Goal: Task Accomplishment & Management: Manage account settings

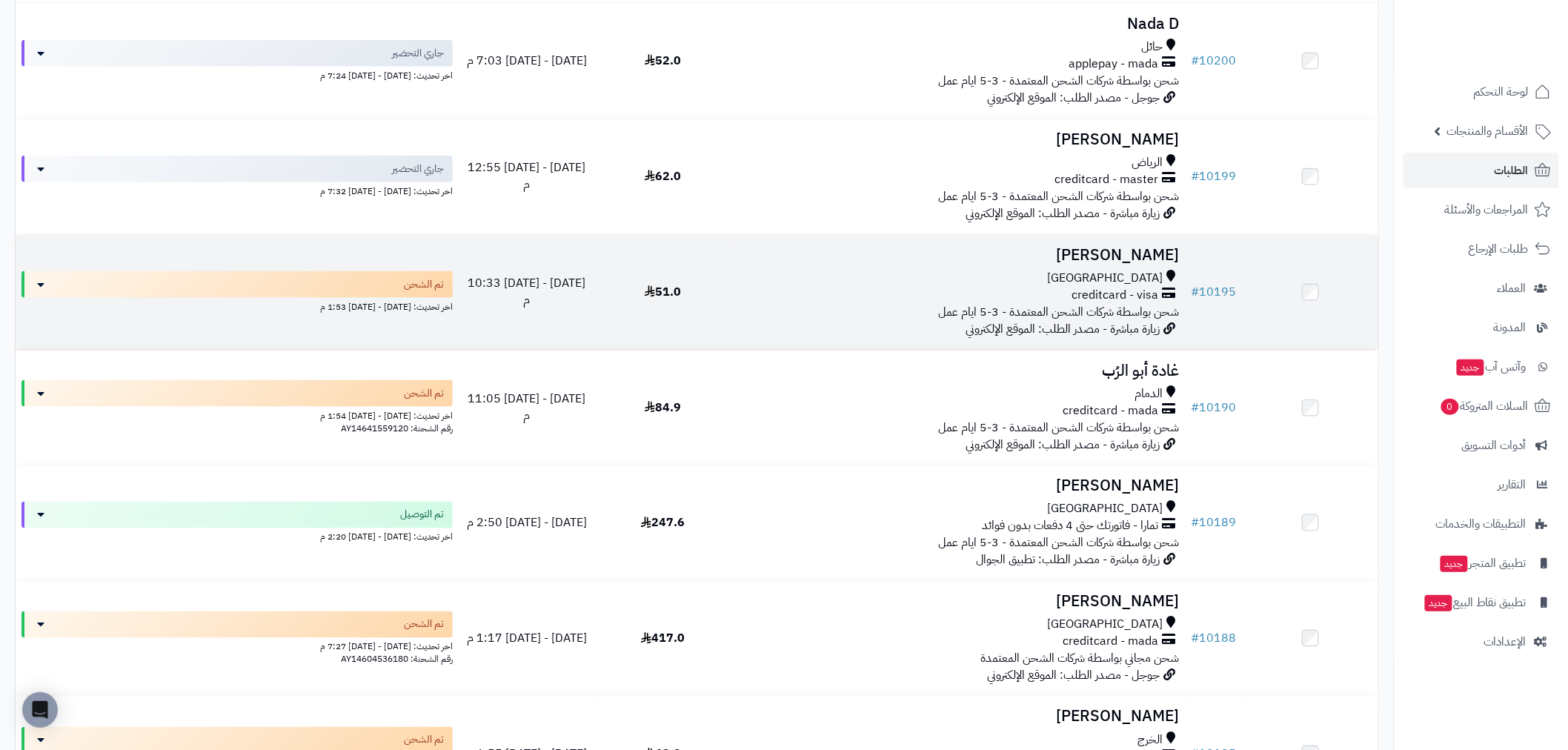
scroll to position [658, 0]
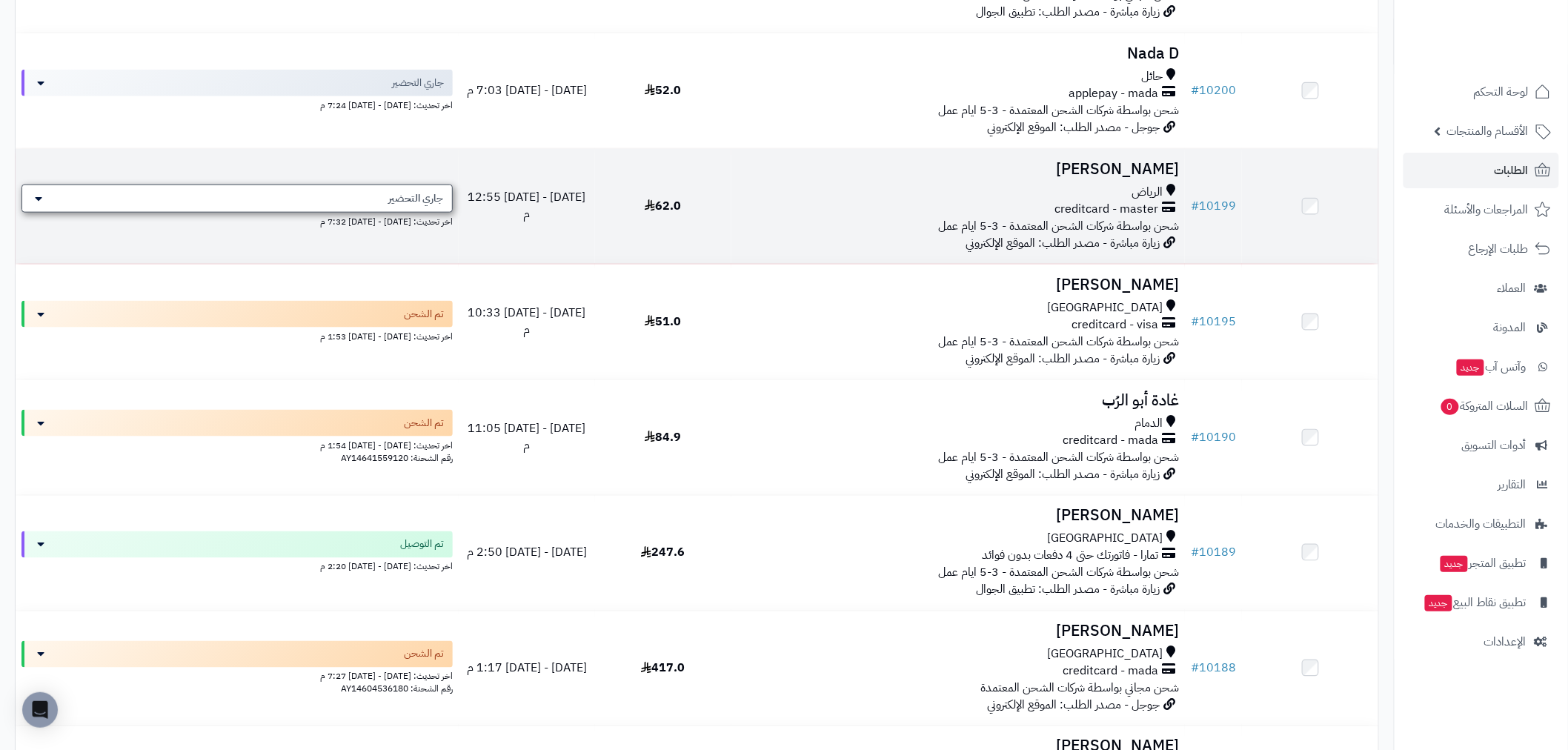
click at [35, 194] on icon at bounding box center [38, 199] width 7 height 12
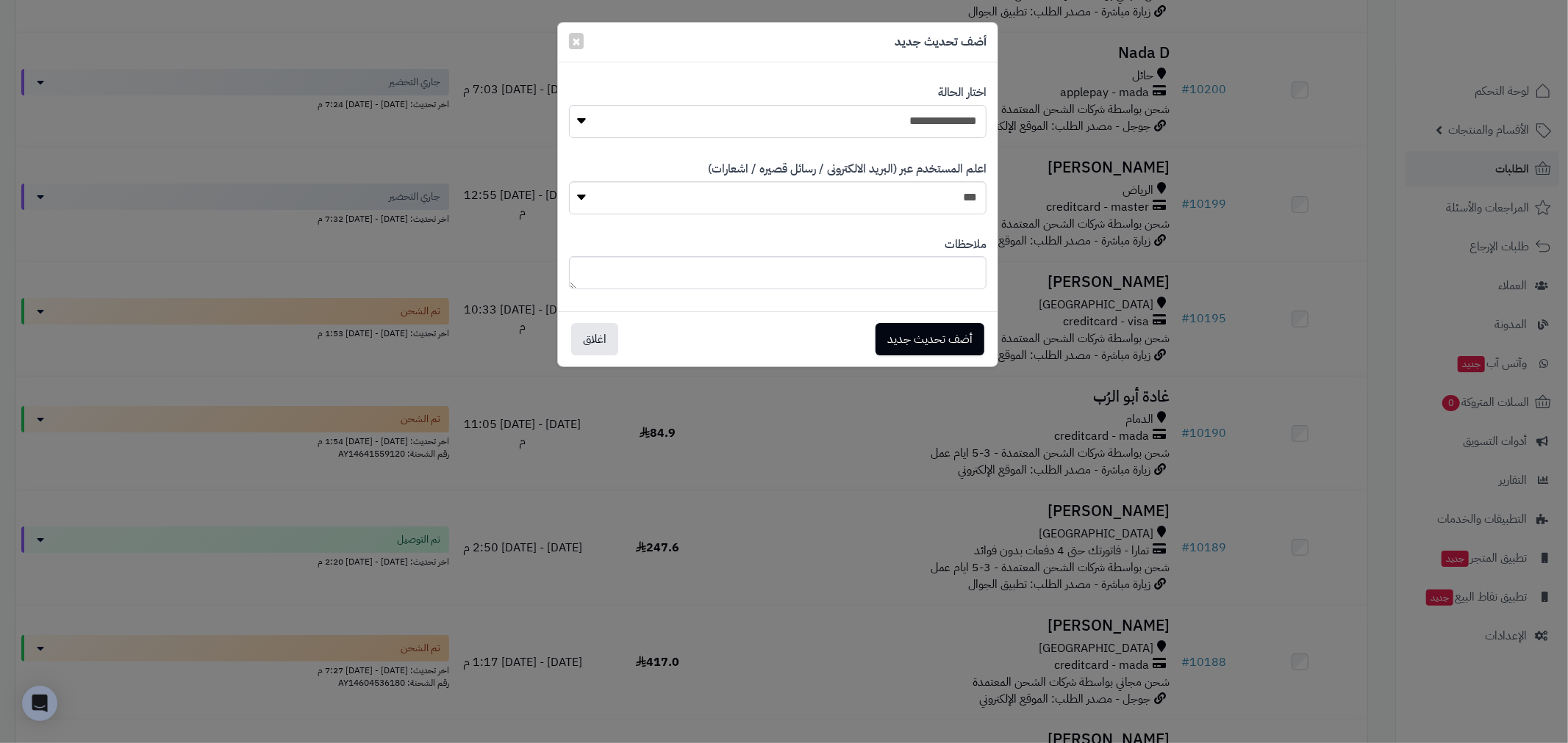
click at [579, 120] on select "**********" at bounding box center [777, 121] width 417 height 33
click at [519, 158] on div "**********" at bounding box center [784, 372] width 1568 height 743
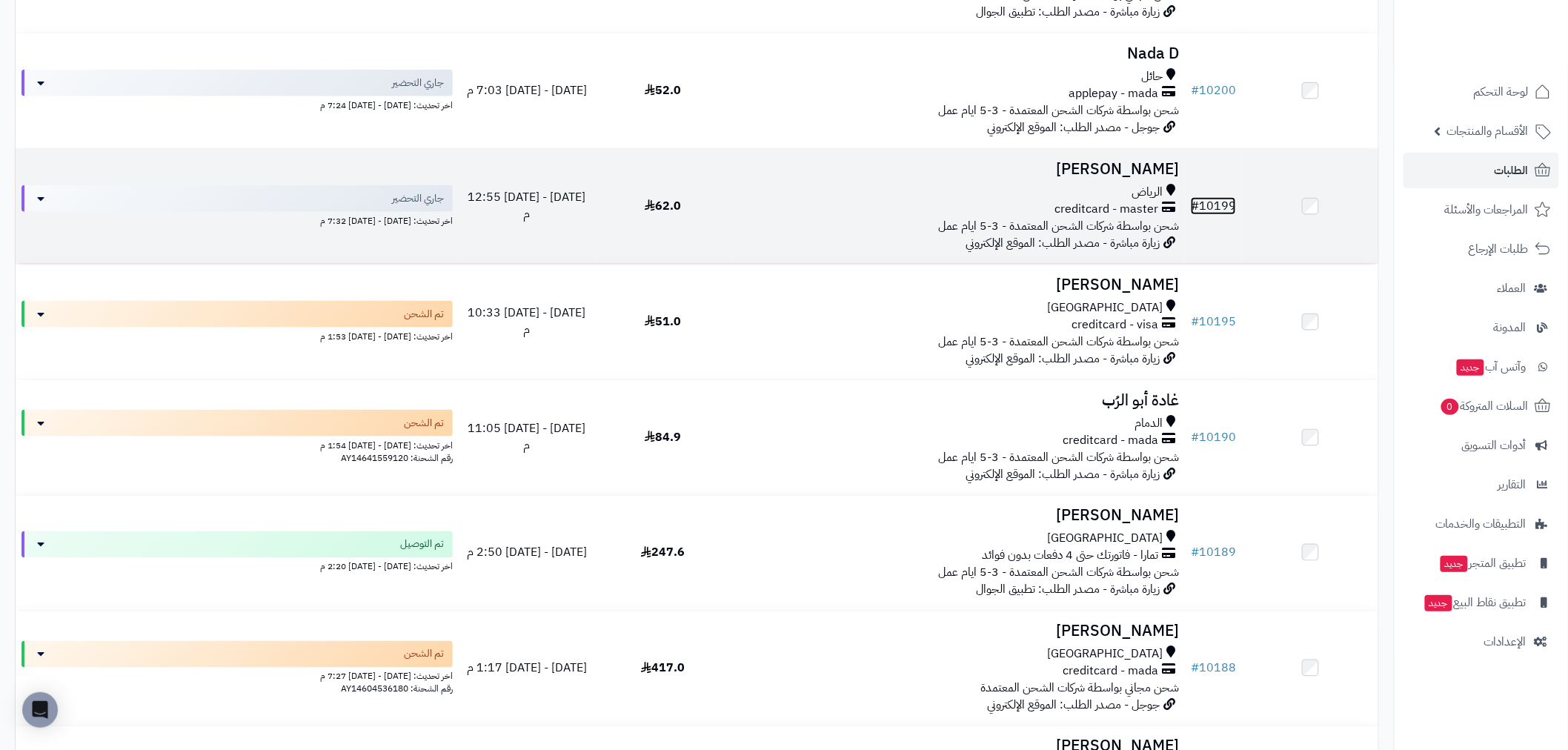
click at [1231, 202] on link "# 10199" at bounding box center [1213, 206] width 45 height 18
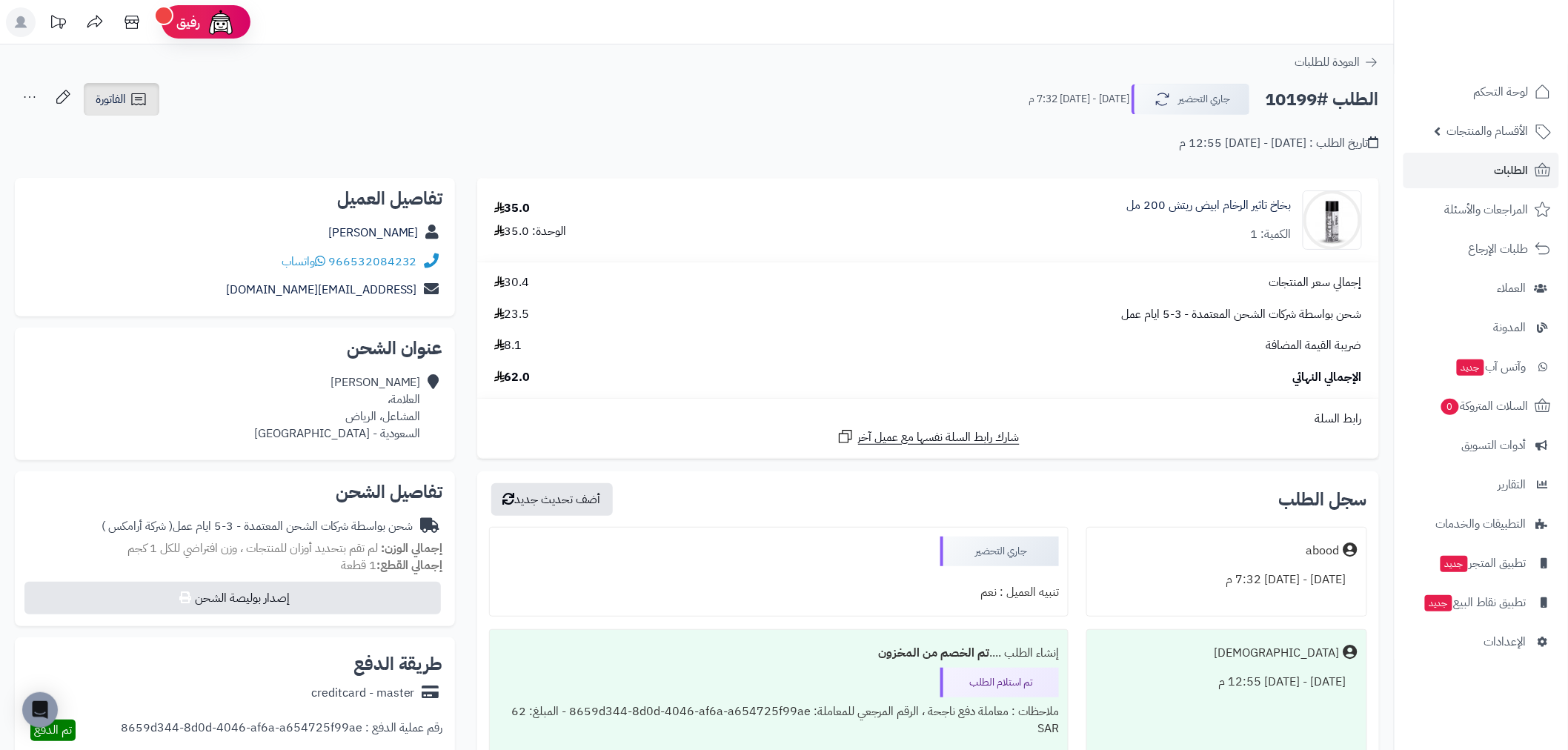
click at [122, 93] on span "الفاتورة" at bounding box center [111, 99] width 30 height 18
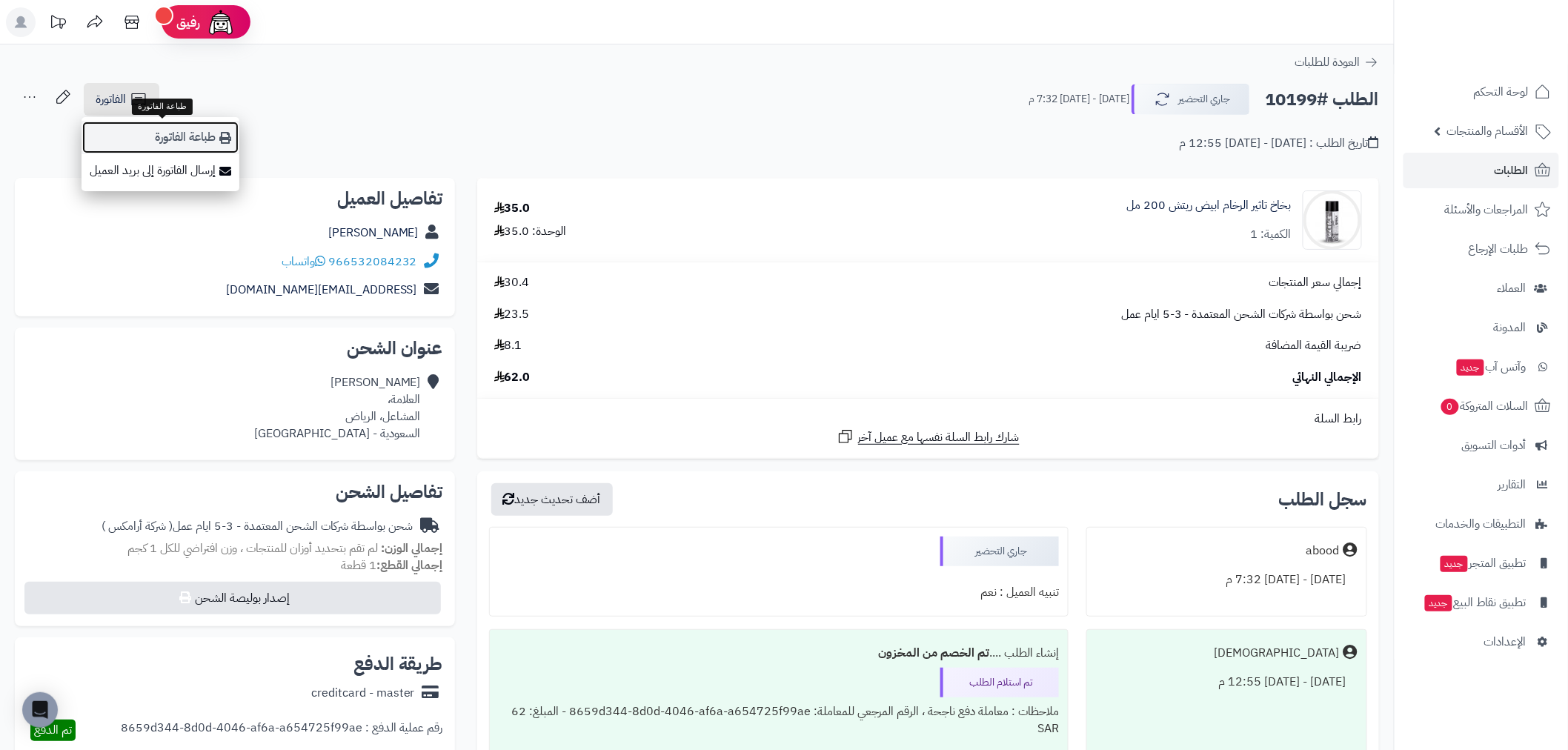
click at [185, 141] on link "طباعة الفاتورة" at bounding box center [161, 137] width 158 height 33
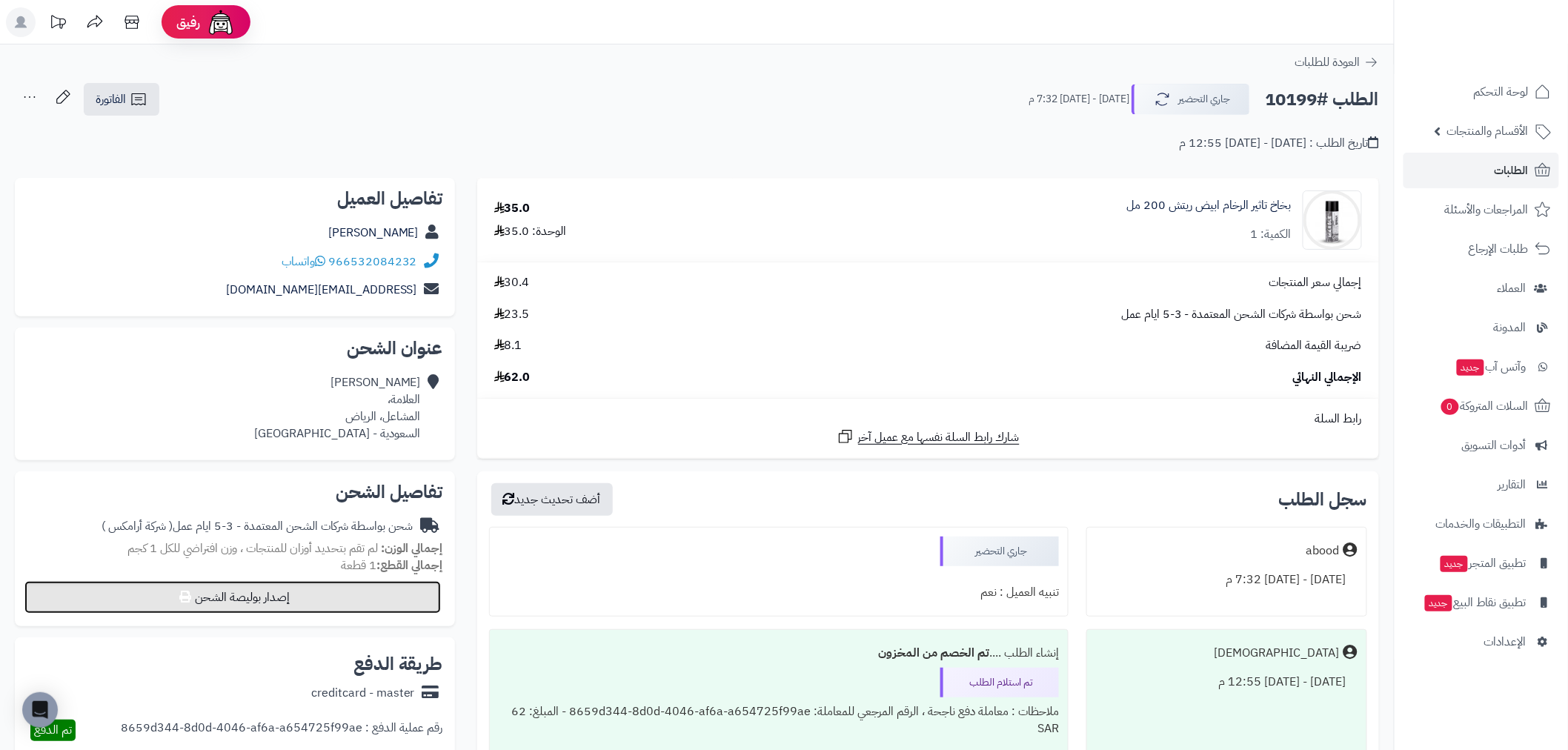
click at [313, 601] on button "إصدار بوليصة الشحن" at bounding box center [232, 597] width 417 height 33
select select "******"
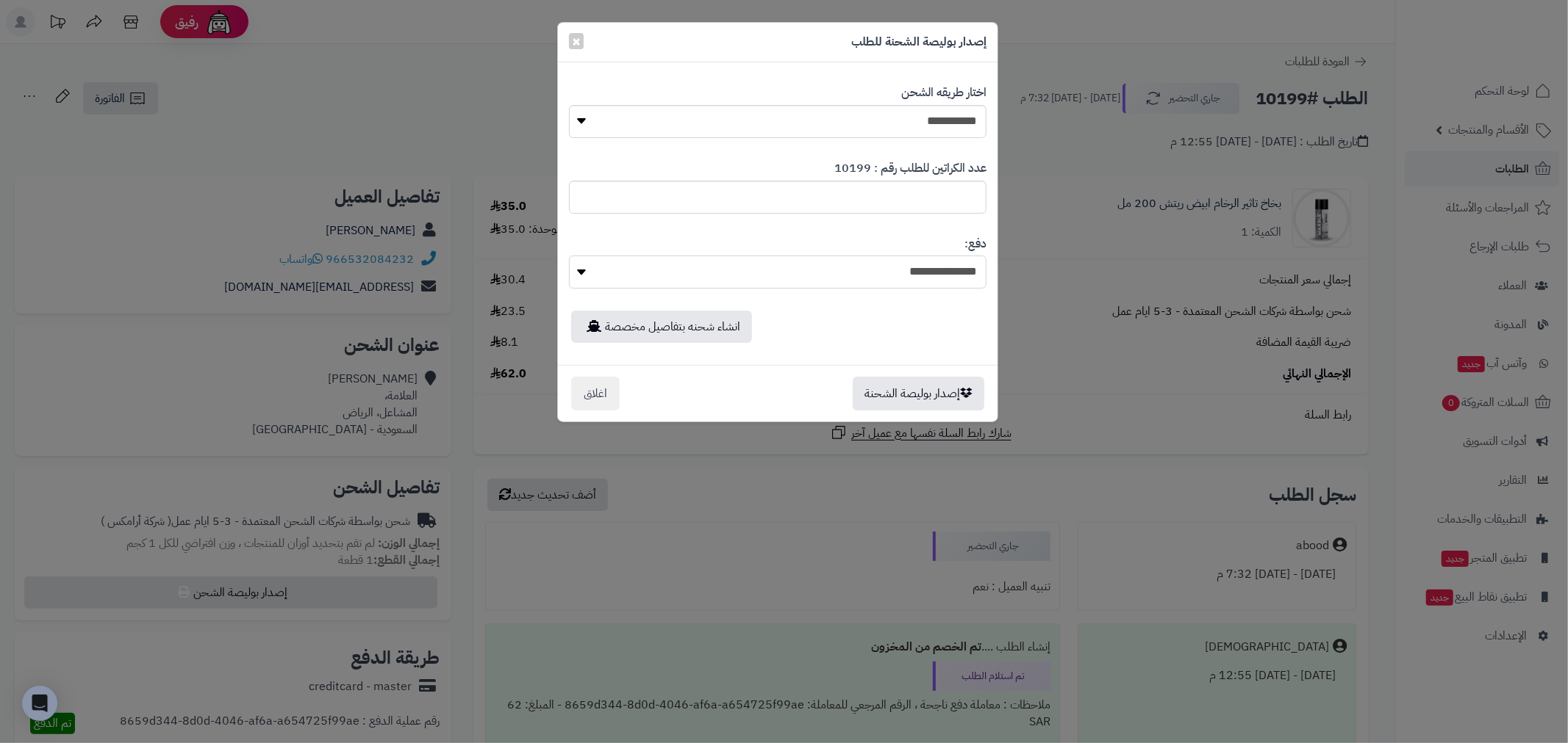
click at [852, 266] on select "**********" at bounding box center [777, 271] width 417 height 33
drag, startPoint x: 951, startPoint y: 397, endPoint x: 917, endPoint y: 343, distance: 63.8
click at [950, 397] on button "إصدار بوليصة الشحنة" at bounding box center [918, 393] width 132 height 34
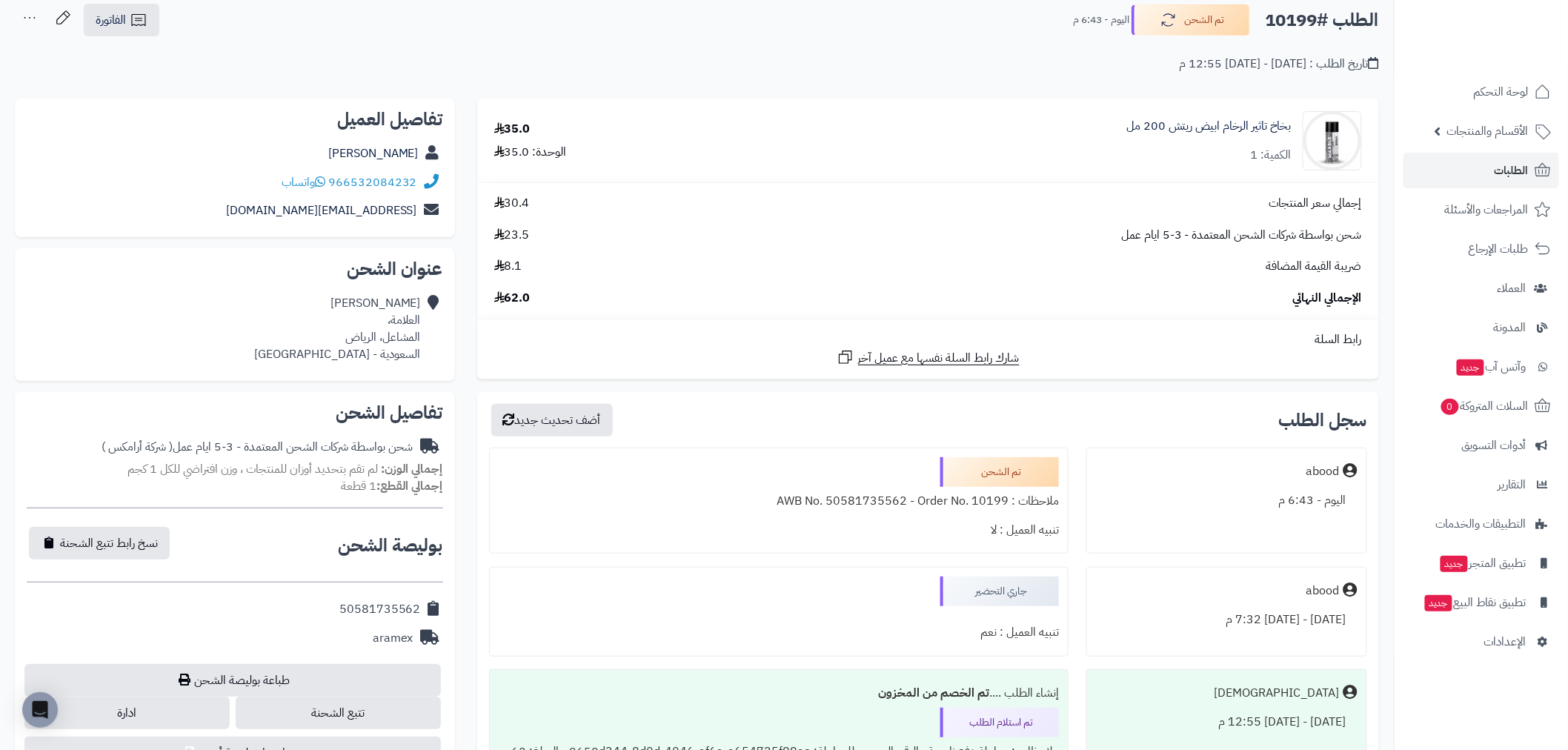
scroll to position [329, 0]
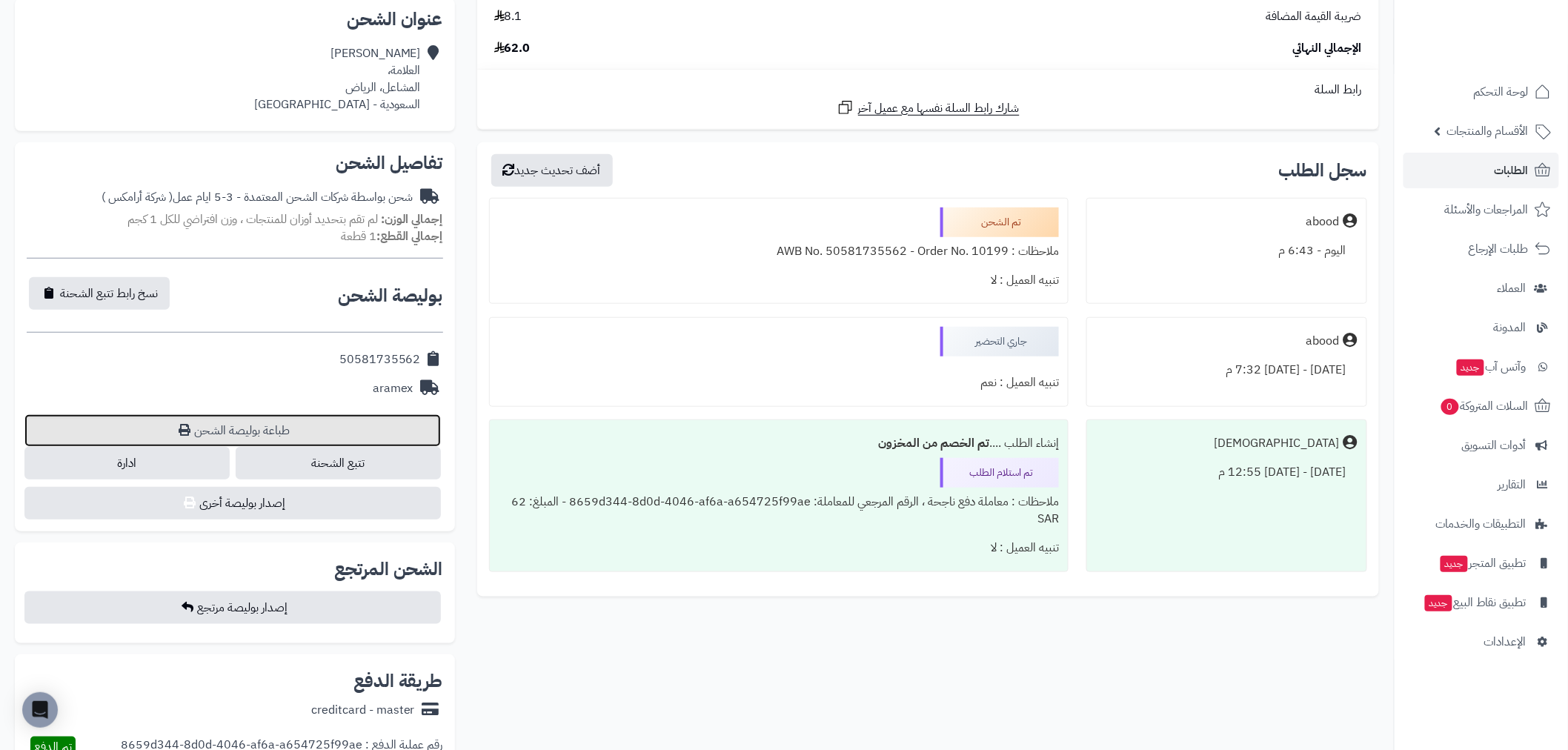
click at [261, 432] on link "طباعة بوليصة الشحن" at bounding box center [232, 431] width 417 height 33
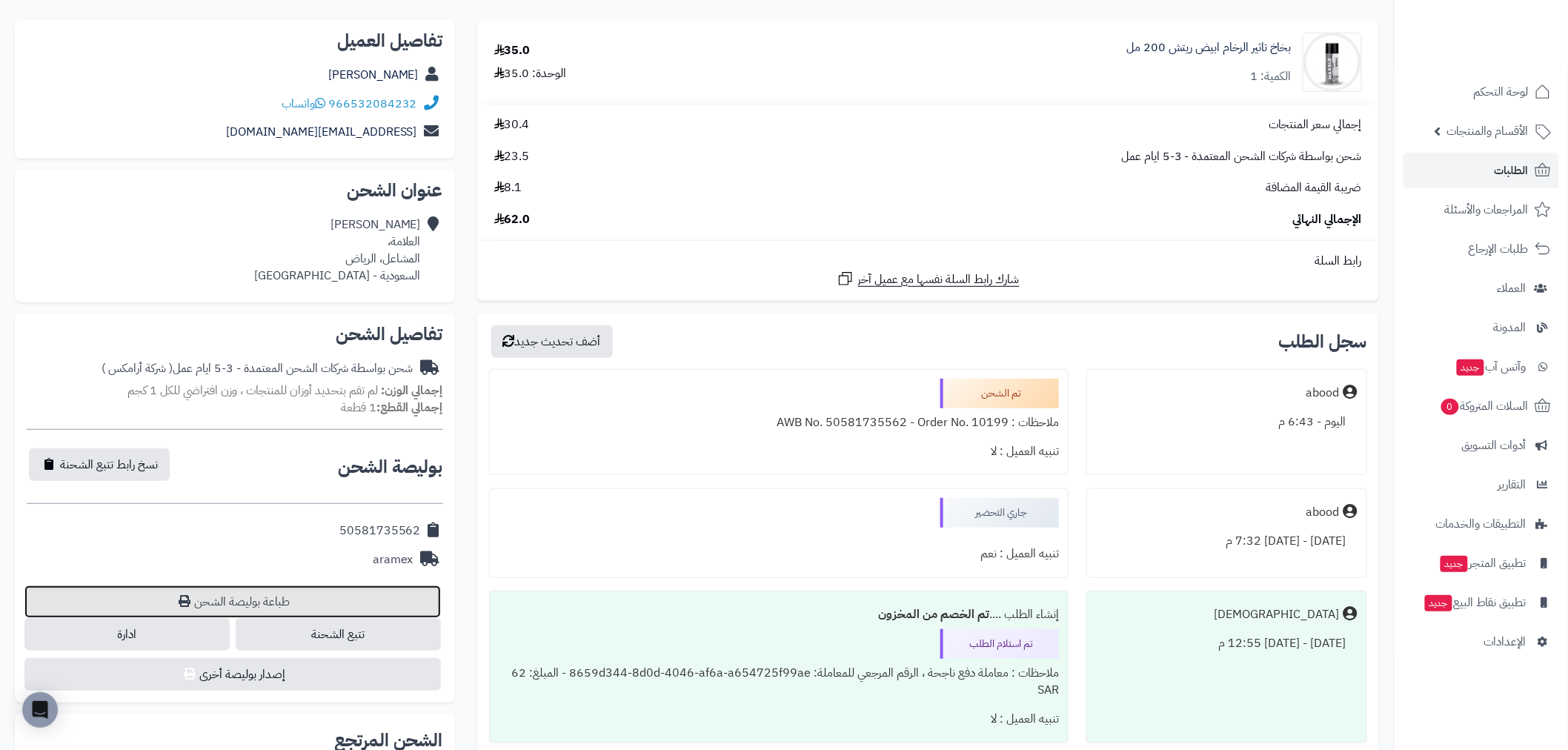
scroll to position [247, 0]
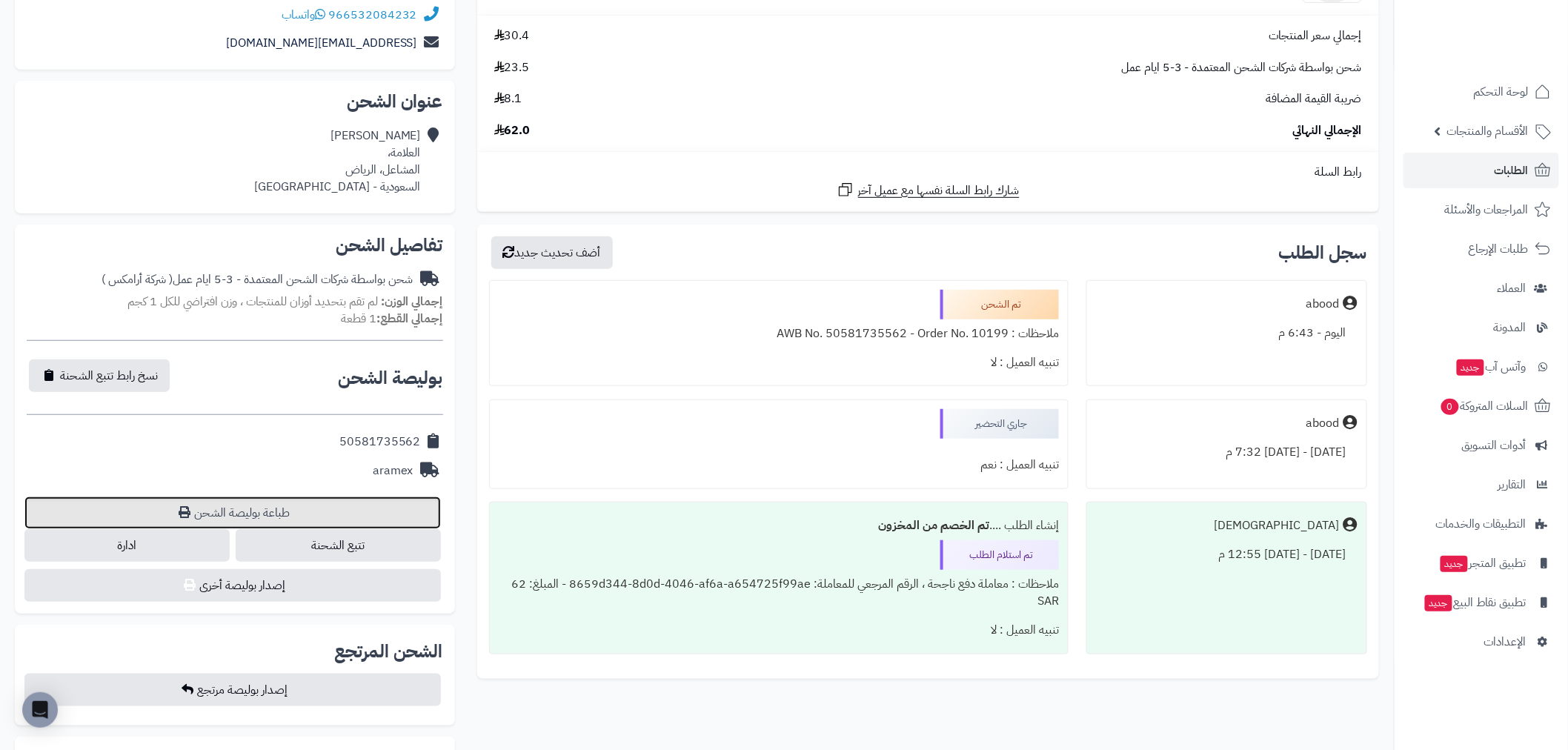
click at [190, 519] on link "طباعة بوليصة الشحن" at bounding box center [232, 513] width 417 height 33
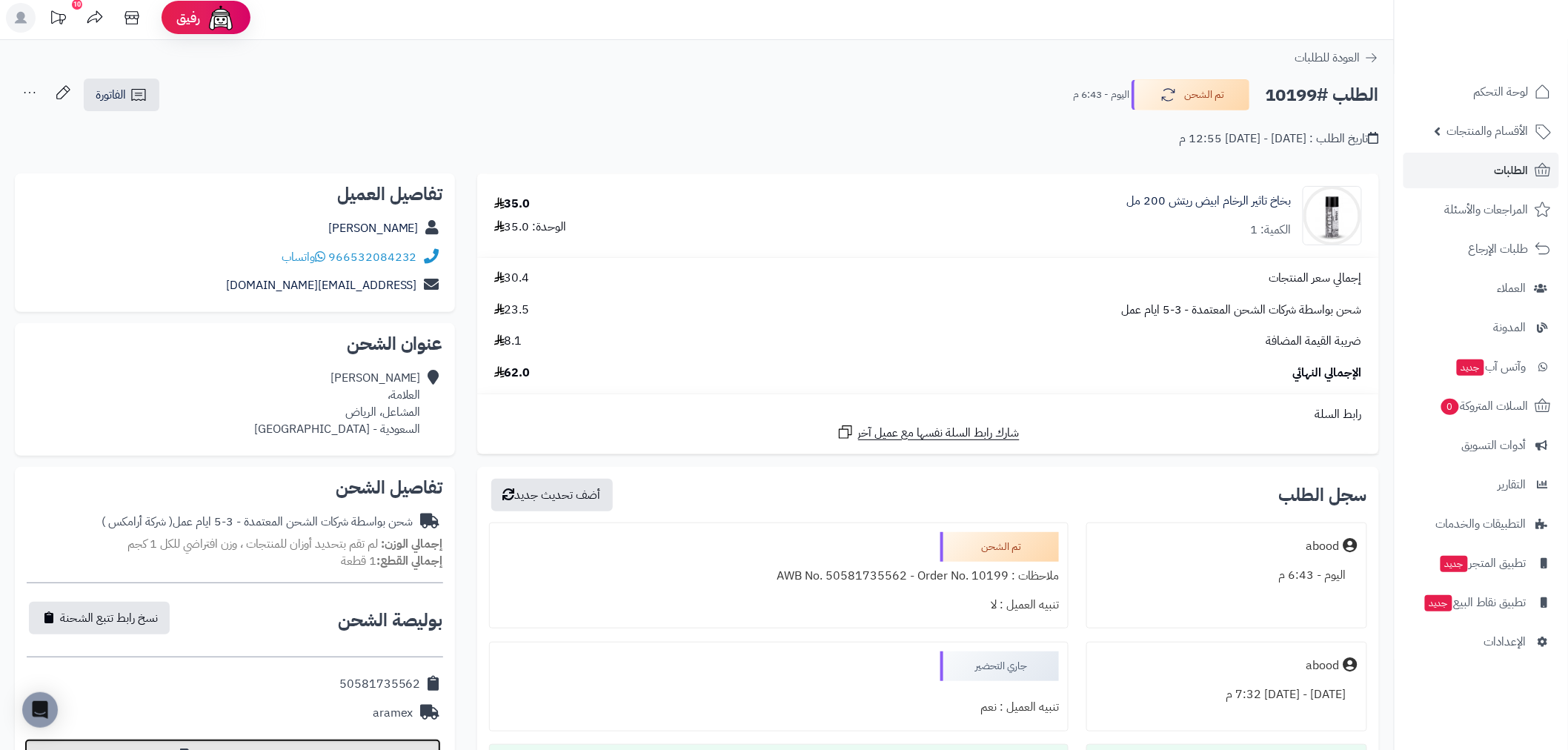
scroll to position [0, 0]
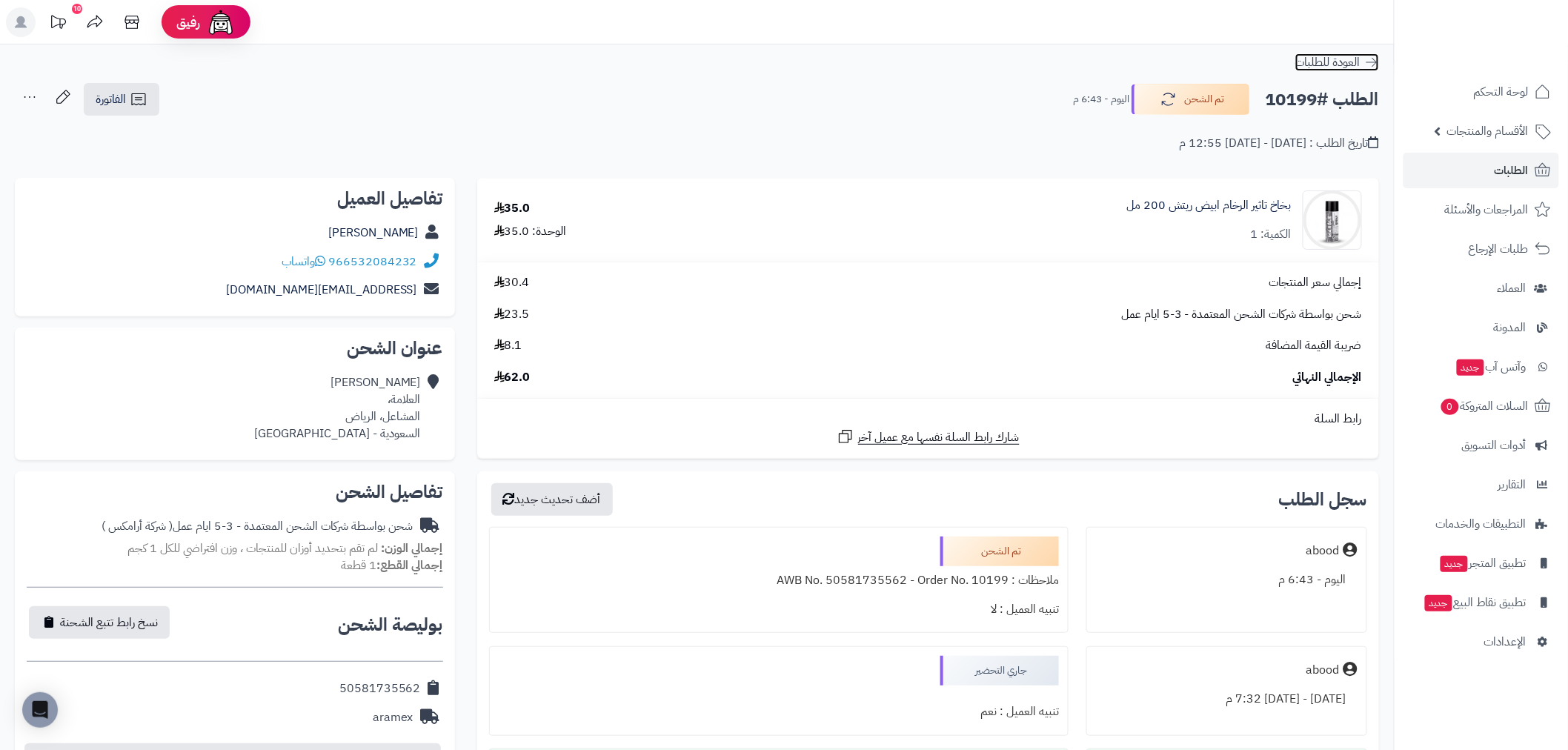
click at [1378, 64] on icon at bounding box center [1371, 62] width 15 height 15
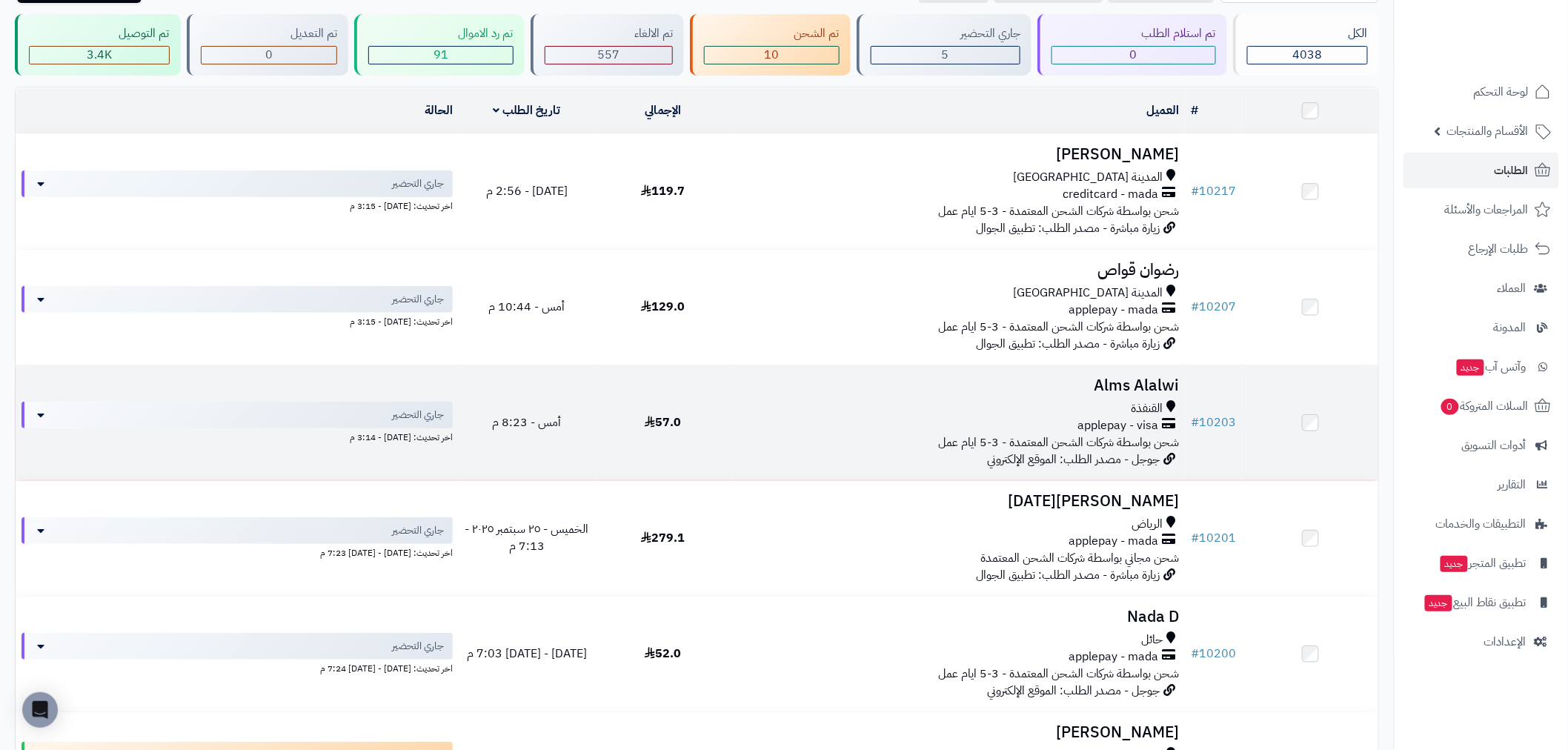
scroll to position [247, 0]
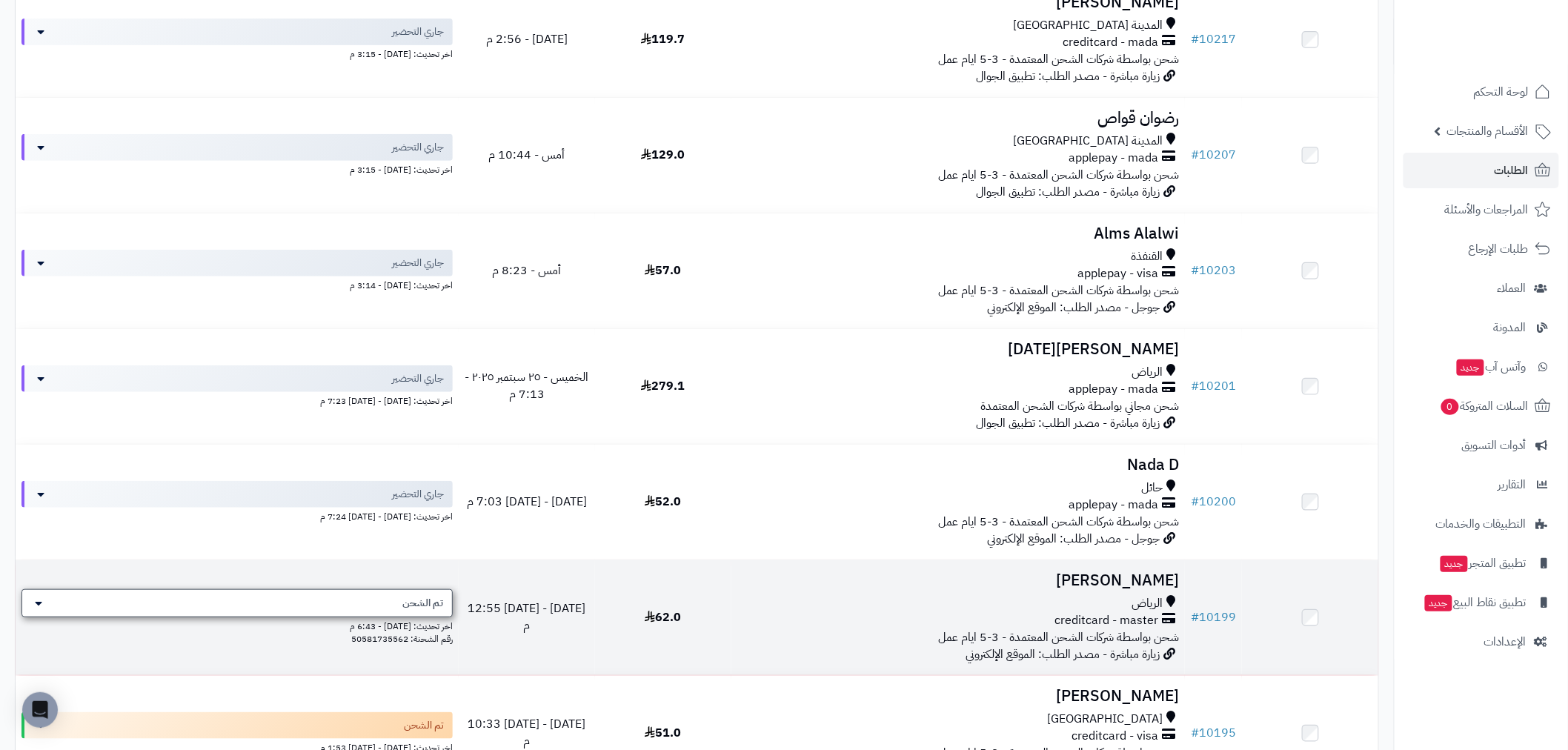
click at [114, 596] on div "تم الشحن" at bounding box center [238, 604] width 432 height 28
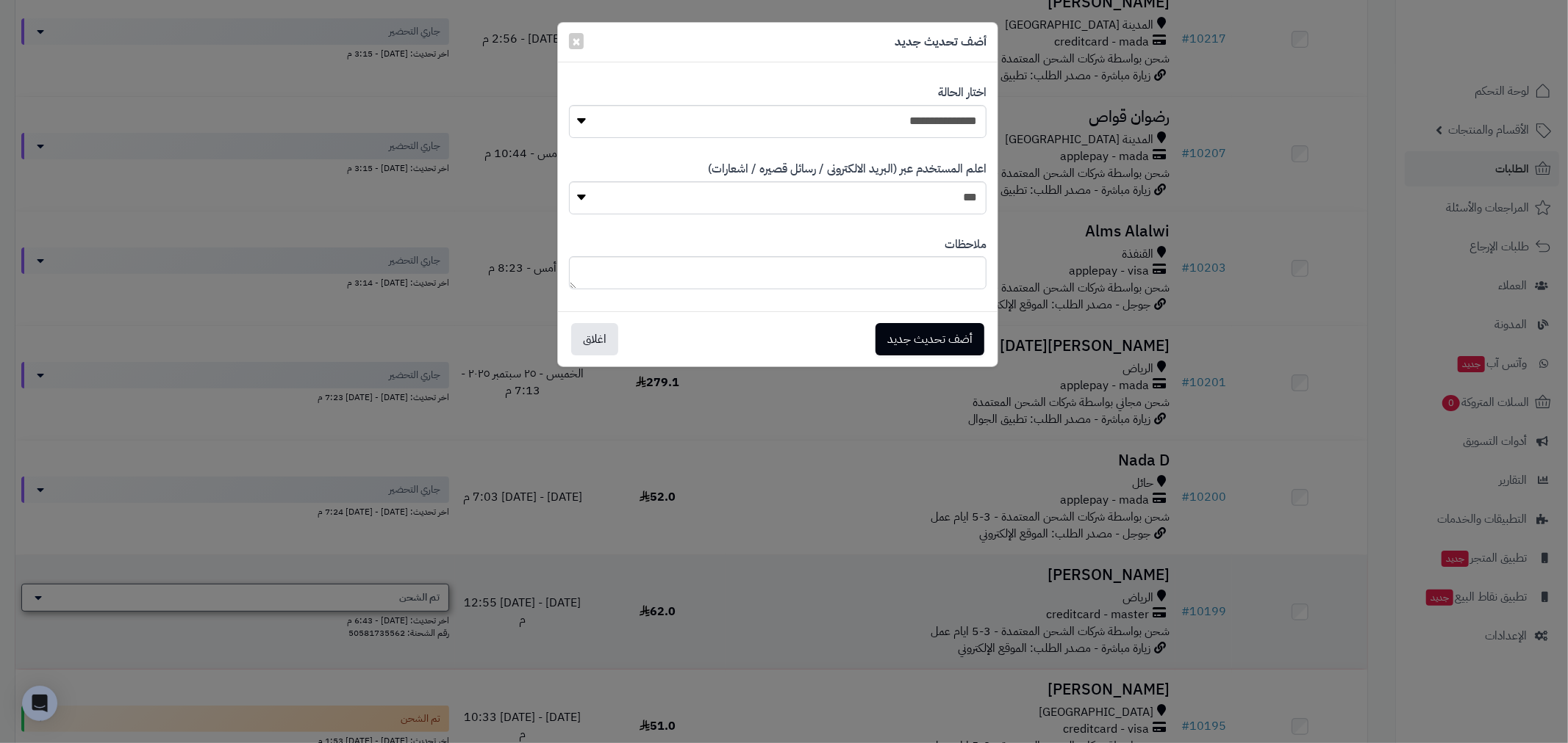
drag, startPoint x: 113, startPoint y: 590, endPoint x: 328, endPoint y: 357, distance: 317.0
click at [113, 589] on div "**********" at bounding box center [784, 372] width 1568 height 743
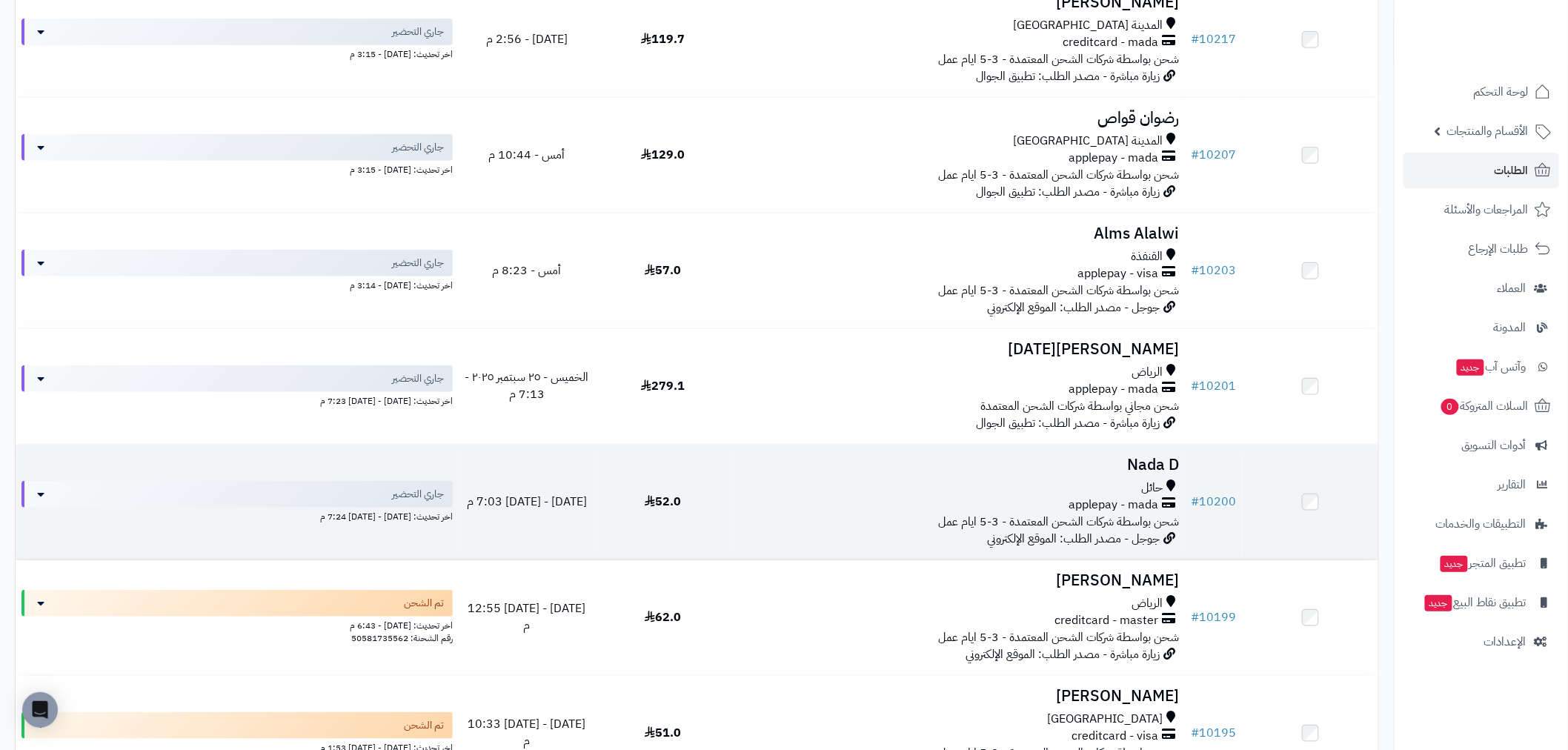
click at [581, 524] on td "[DATE] - [DATE] 7:03 م" at bounding box center [527, 502] width 136 height 115
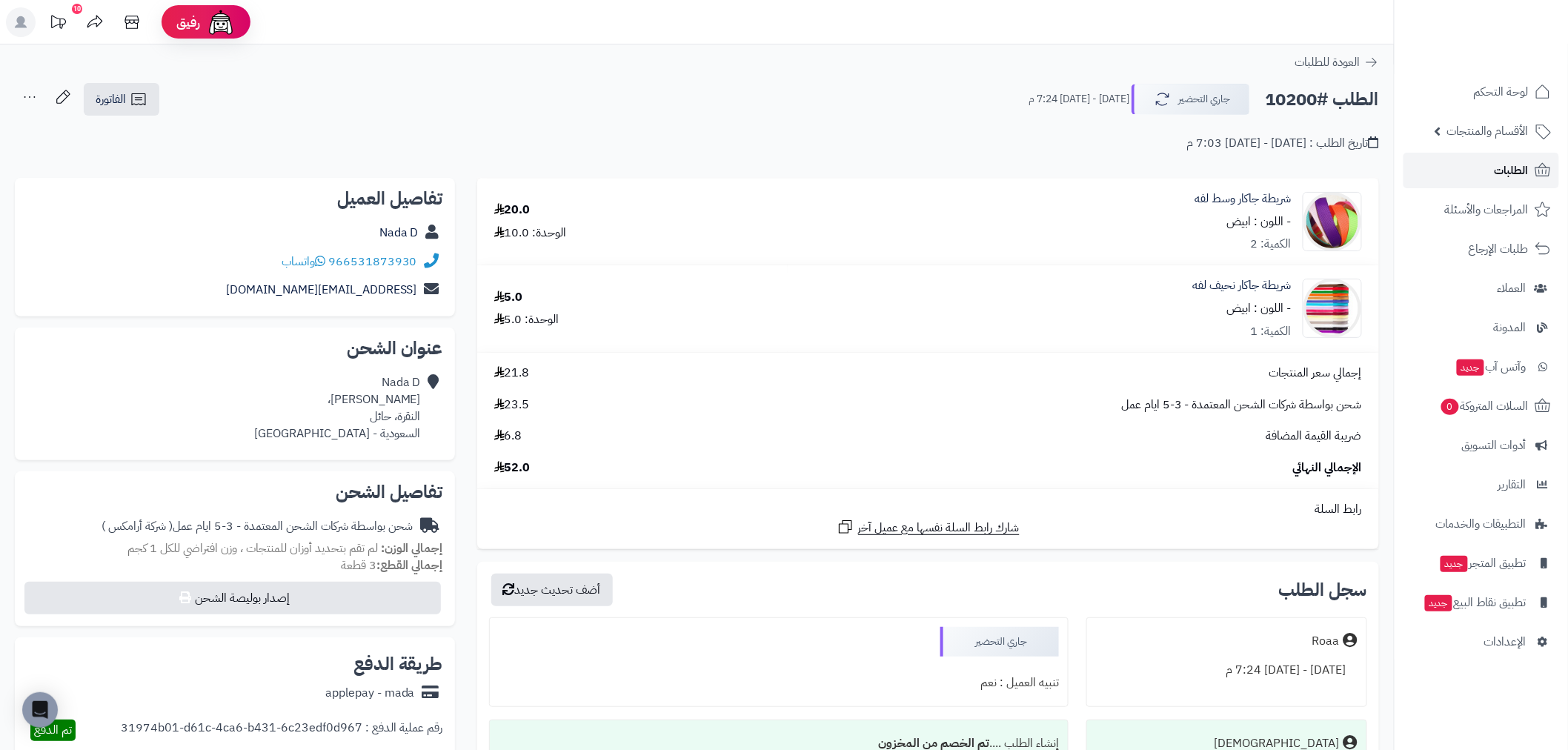
click at [1501, 173] on span "الطلبات" at bounding box center [1512, 170] width 34 height 21
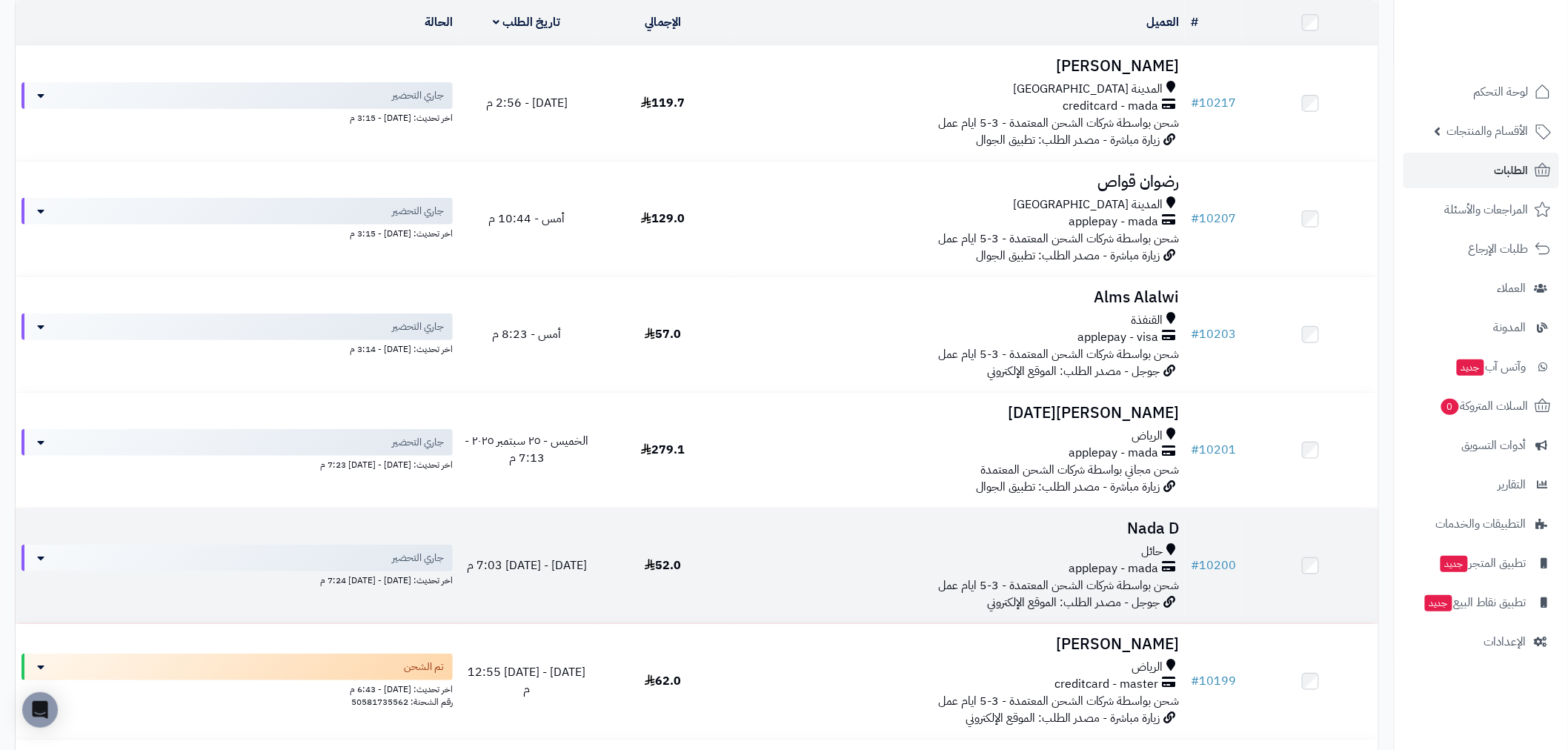
scroll to position [247, 0]
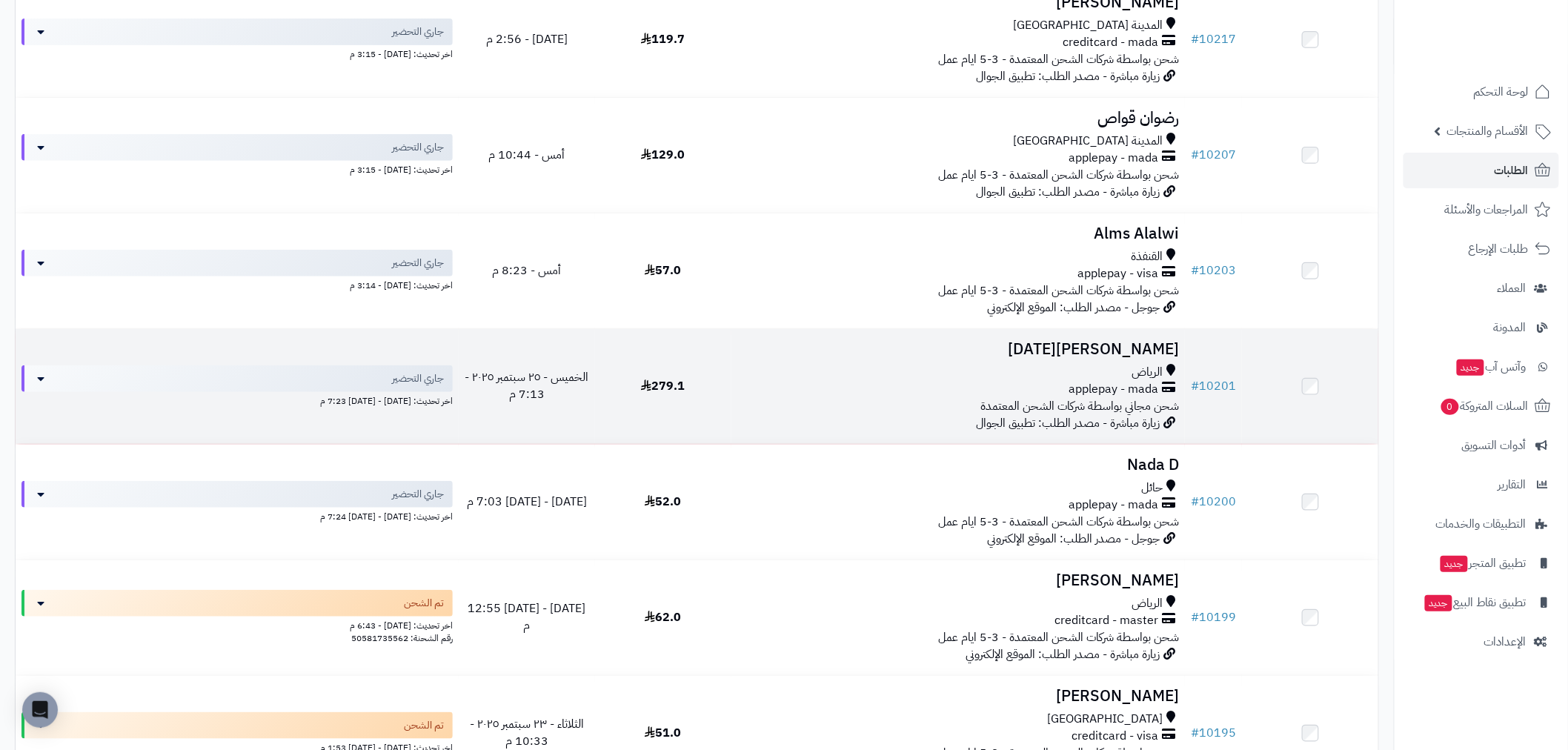
click at [739, 388] on div "applepay - mada" at bounding box center [958, 389] width 442 height 17
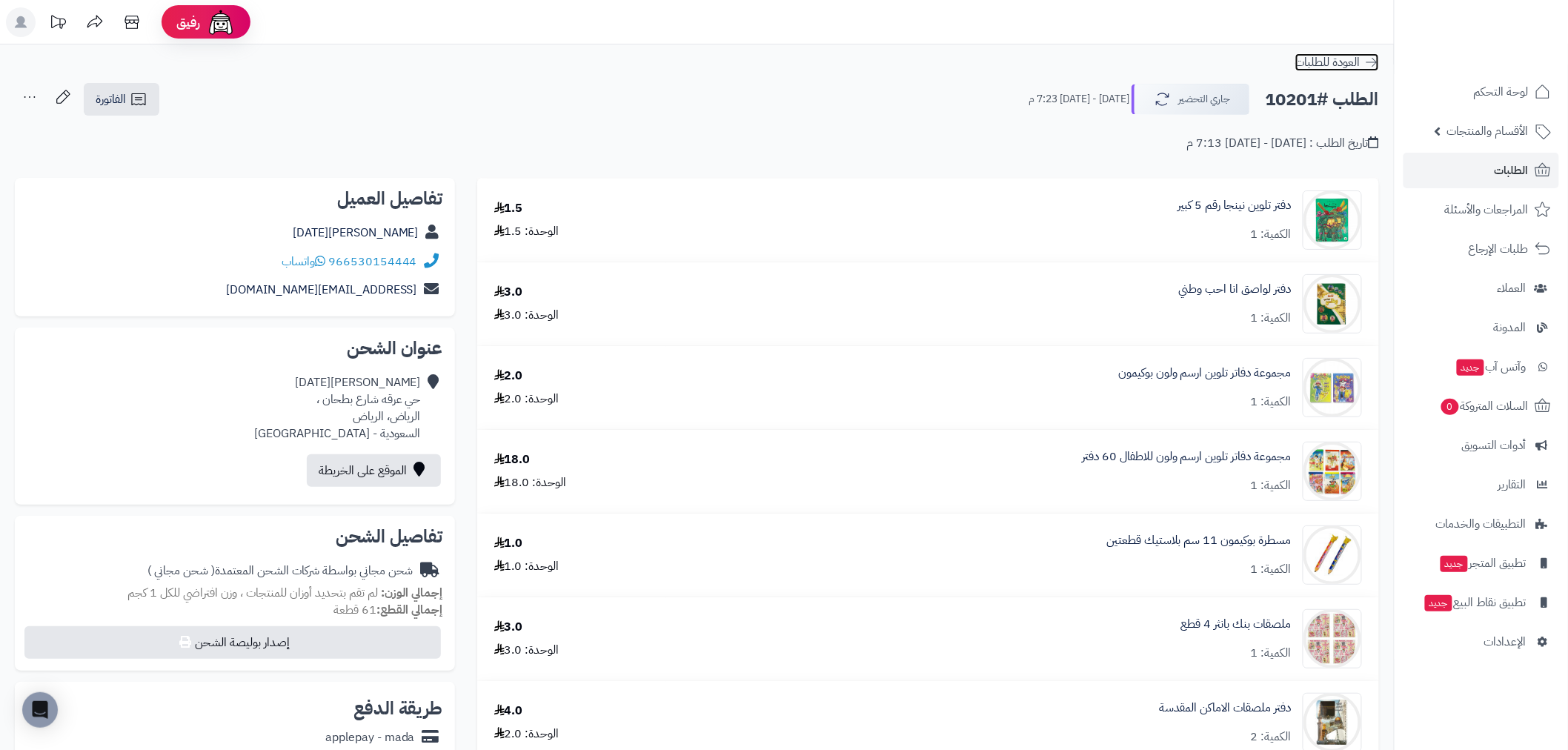
click at [1369, 58] on icon at bounding box center [1371, 62] width 15 height 15
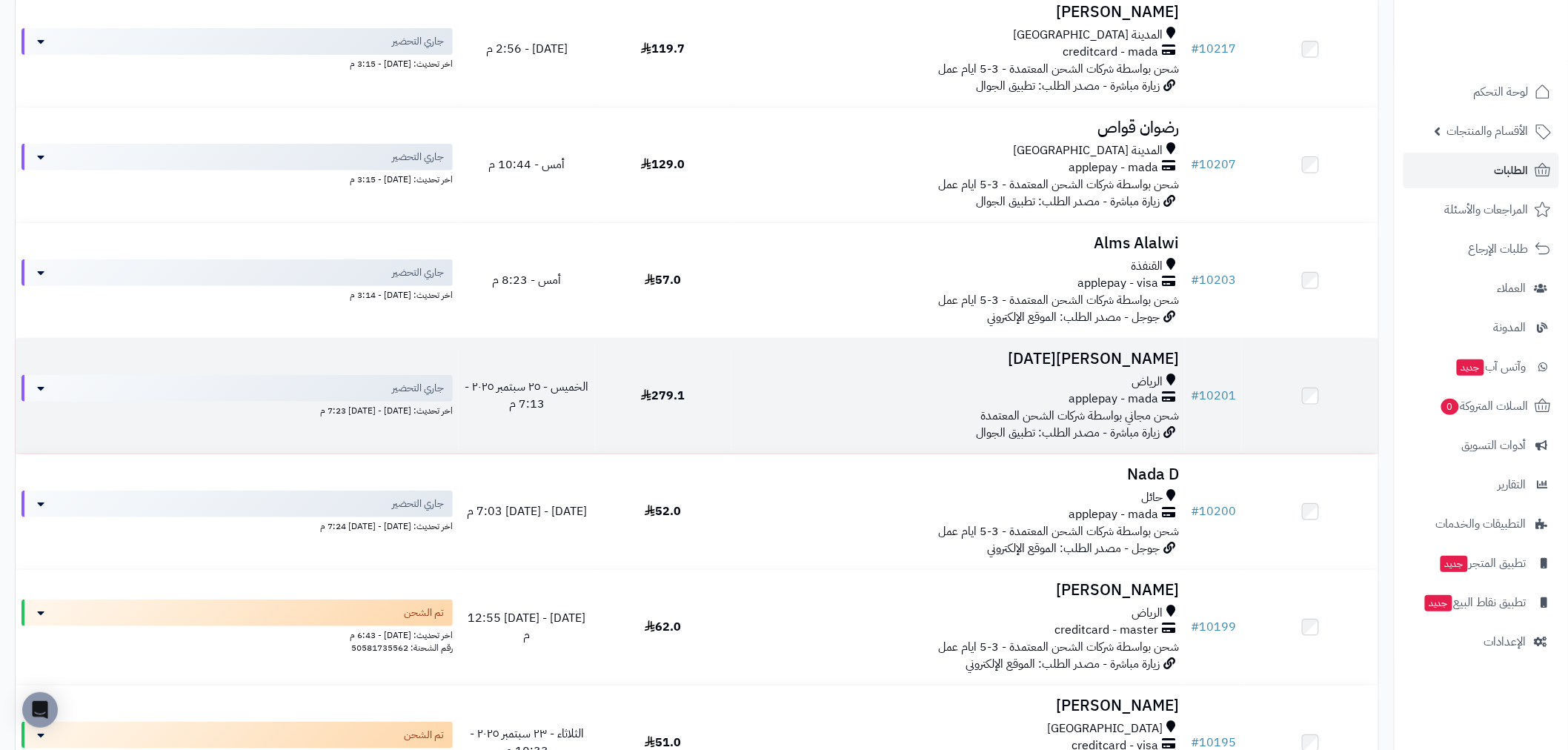
scroll to position [247, 0]
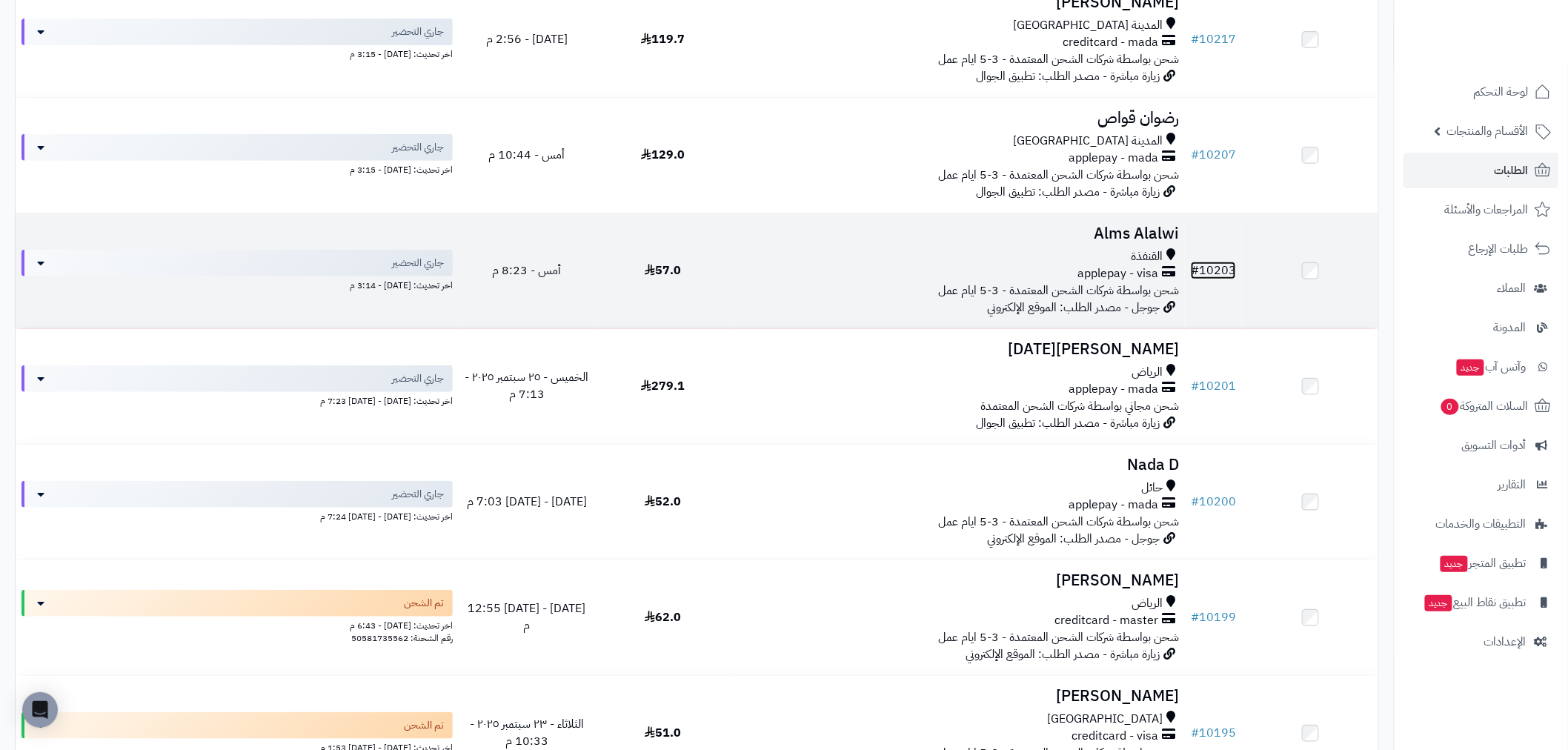
click at [1219, 272] on link "# 10203" at bounding box center [1213, 271] width 45 height 18
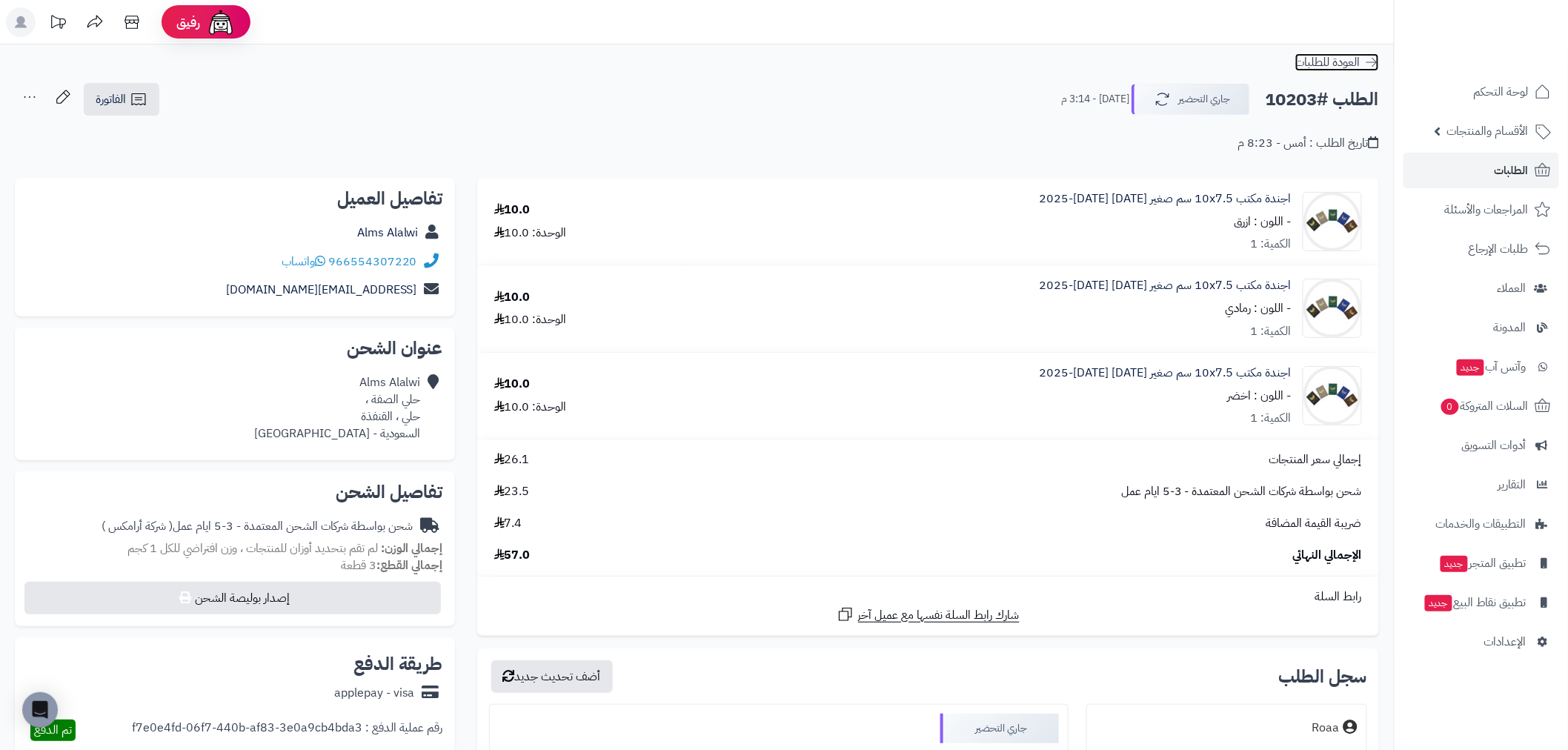
click at [1372, 60] on icon at bounding box center [1371, 62] width 15 height 15
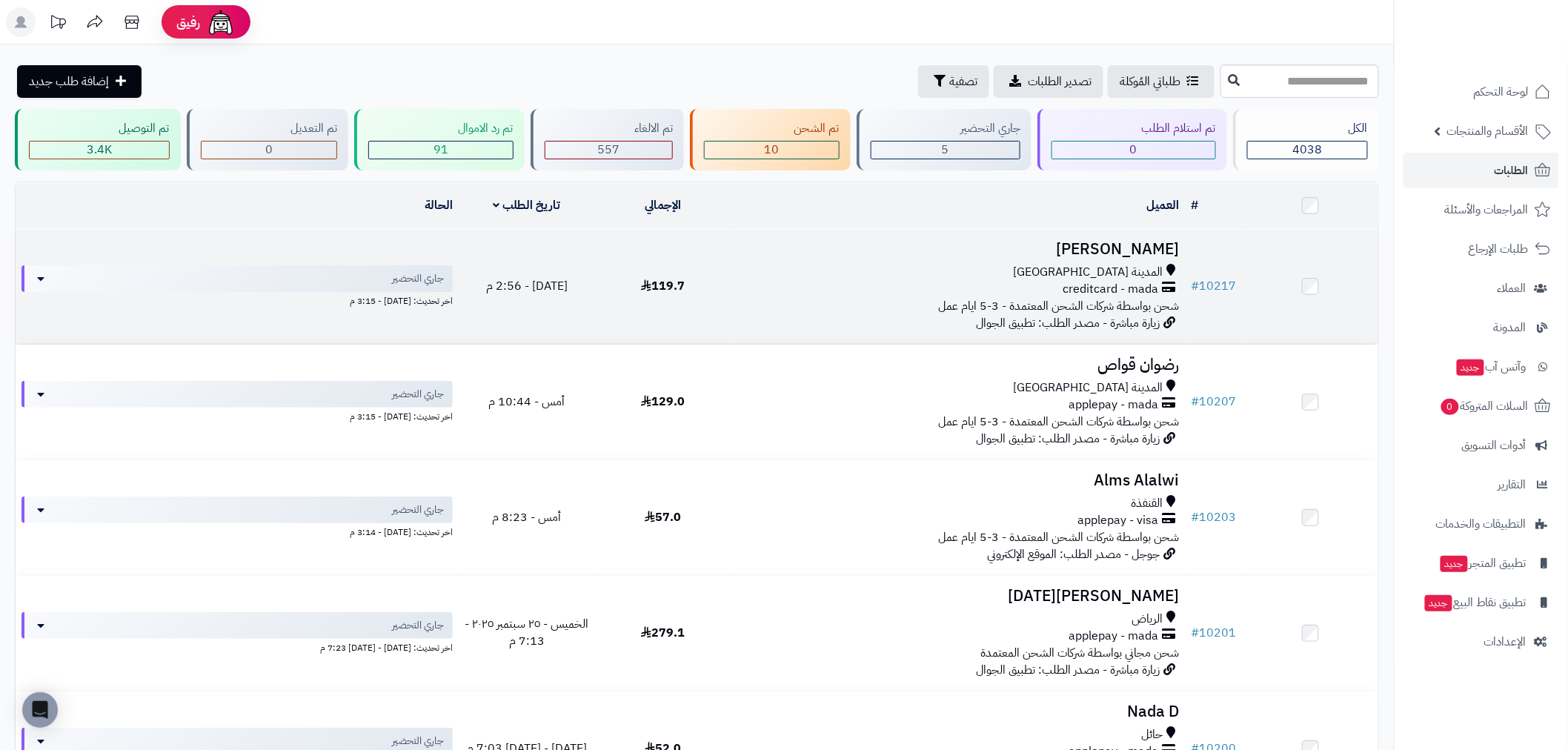
scroll to position [82, 0]
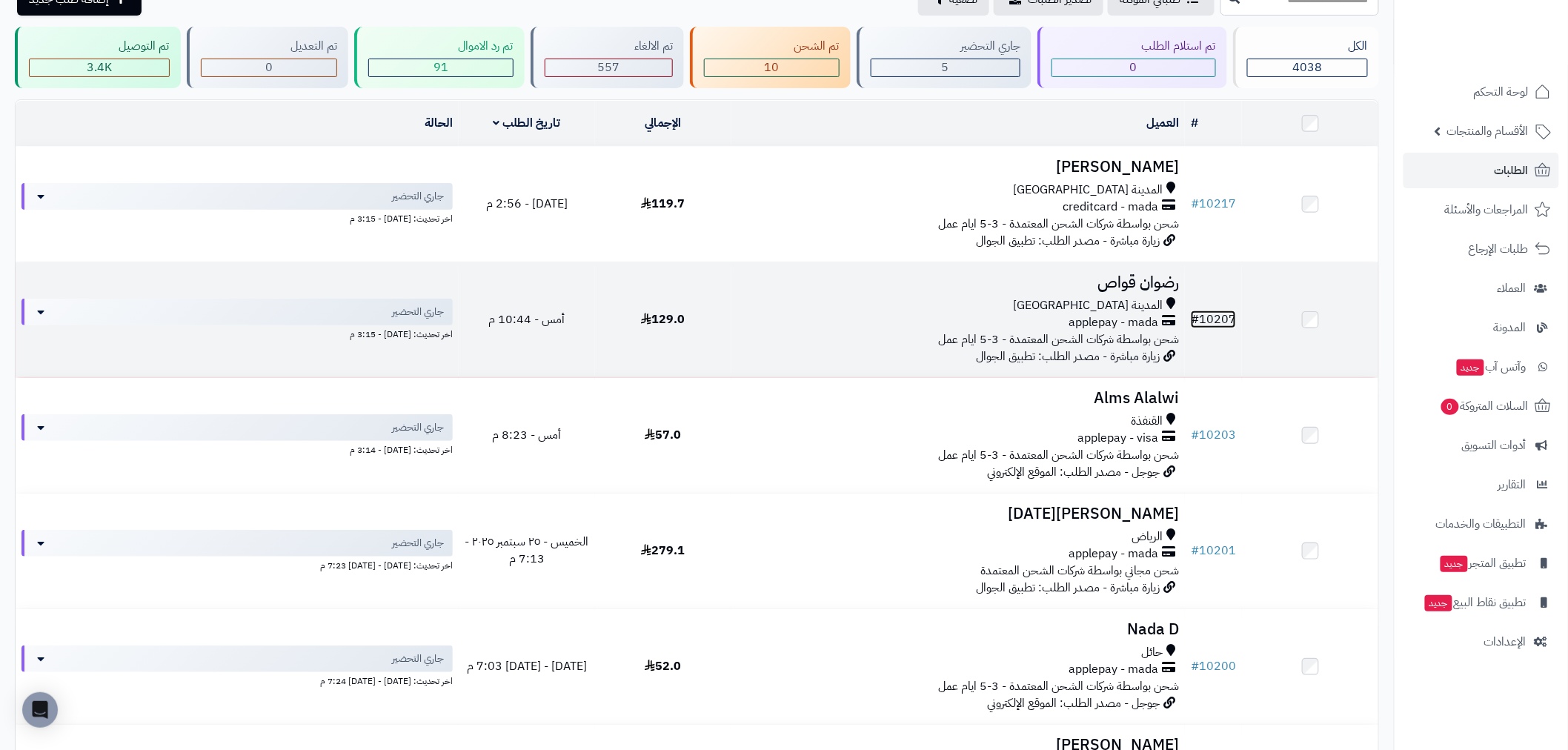
click at [1228, 320] on link "# 10207" at bounding box center [1213, 320] width 45 height 18
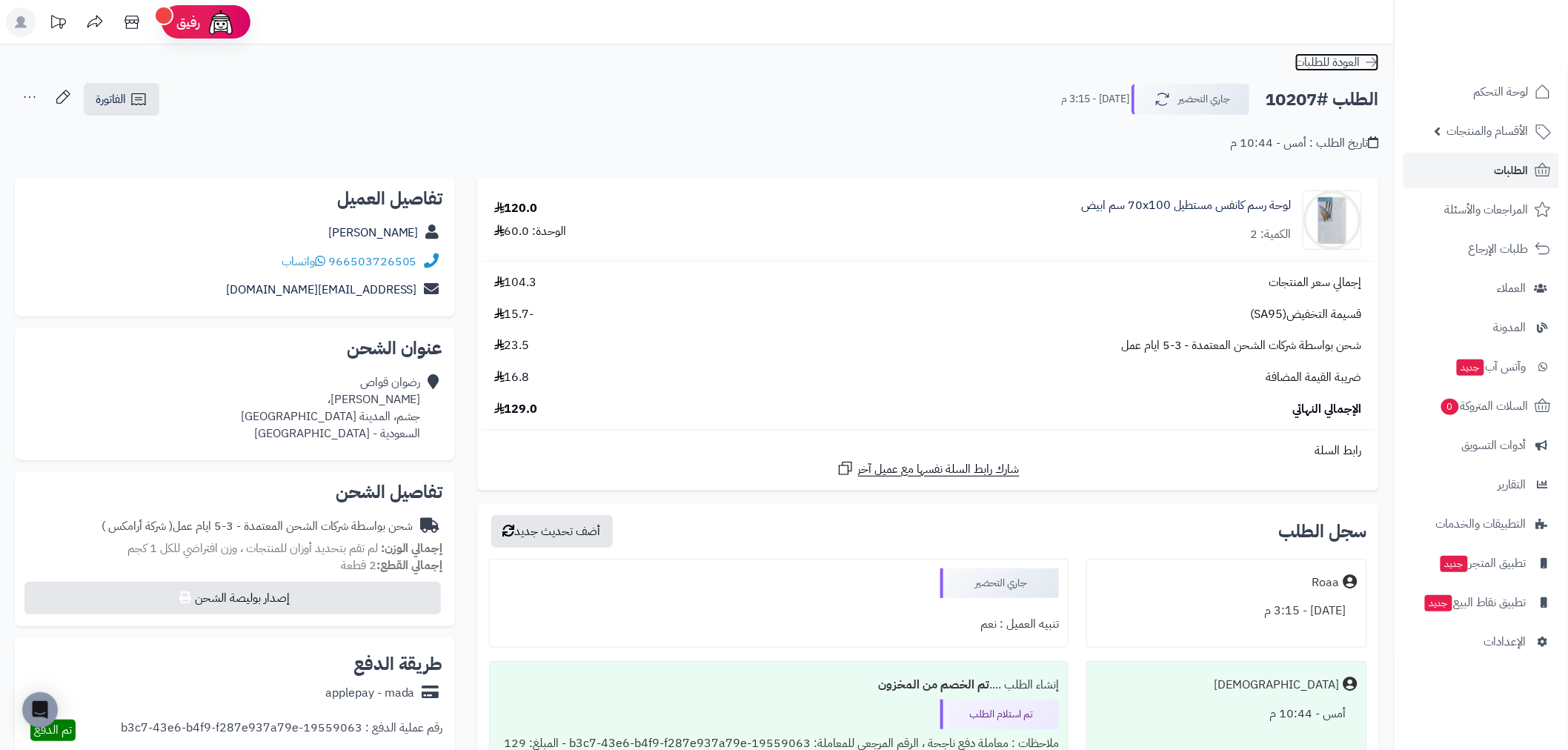
click at [1367, 59] on icon at bounding box center [1371, 62] width 15 height 15
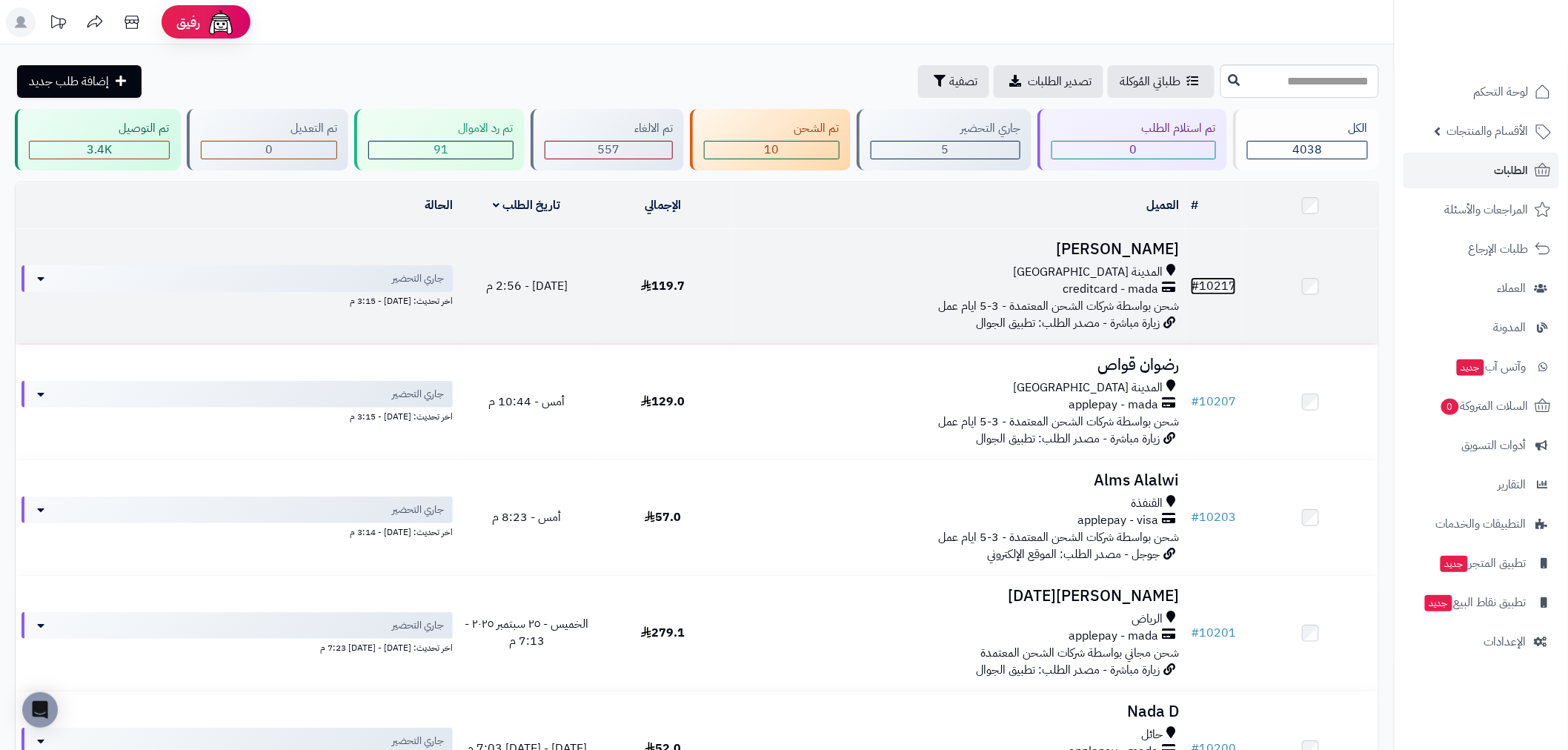
click at [1212, 285] on link "# 10217" at bounding box center [1213, 286] width 45 height 18
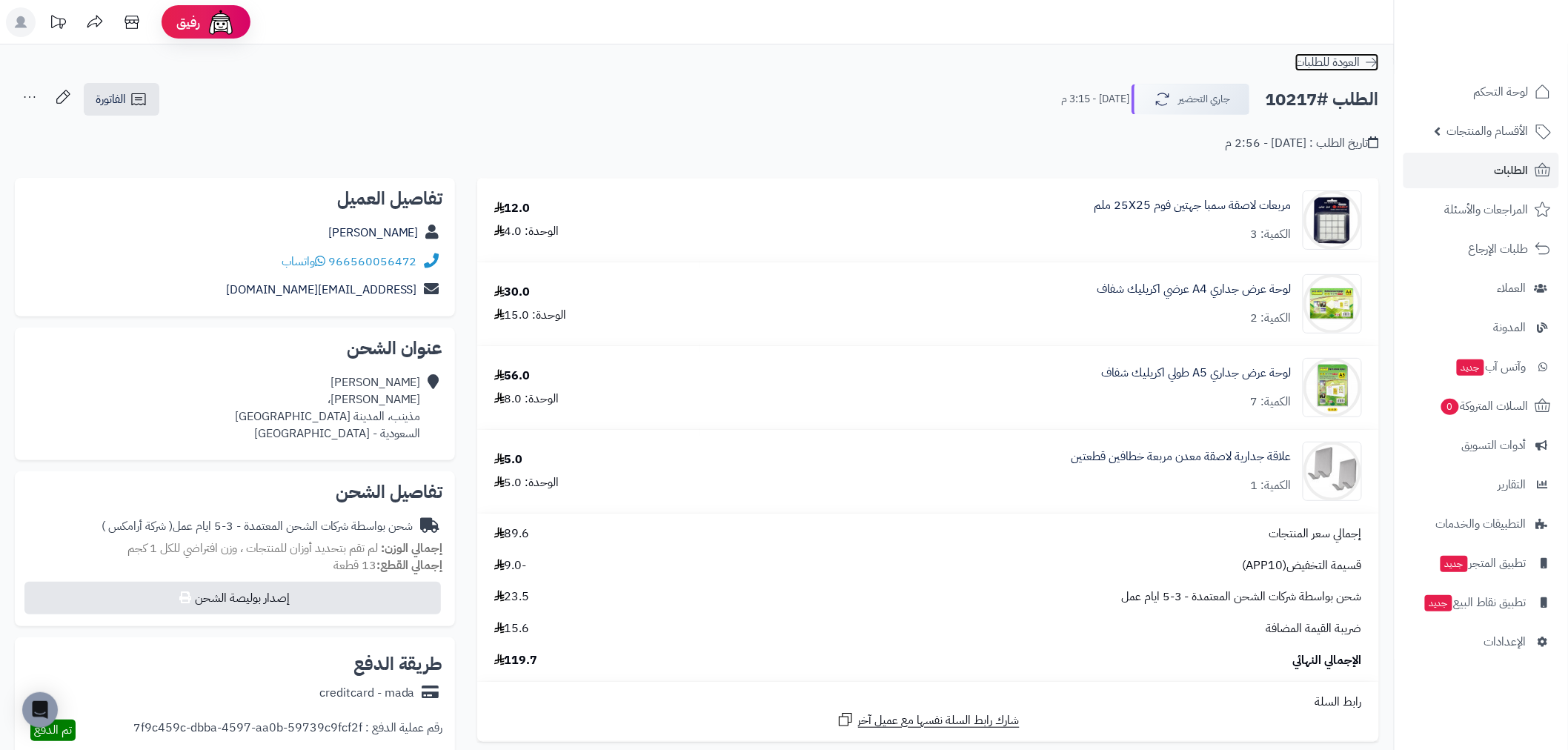
drag, startPoint x: 1376, startPoint y: 59, endPoint x: 1375, endPoint y: 86, distance: 27.0
click at [1376, 60] on icon at bounding box center [1371, 62] width 15 height 15
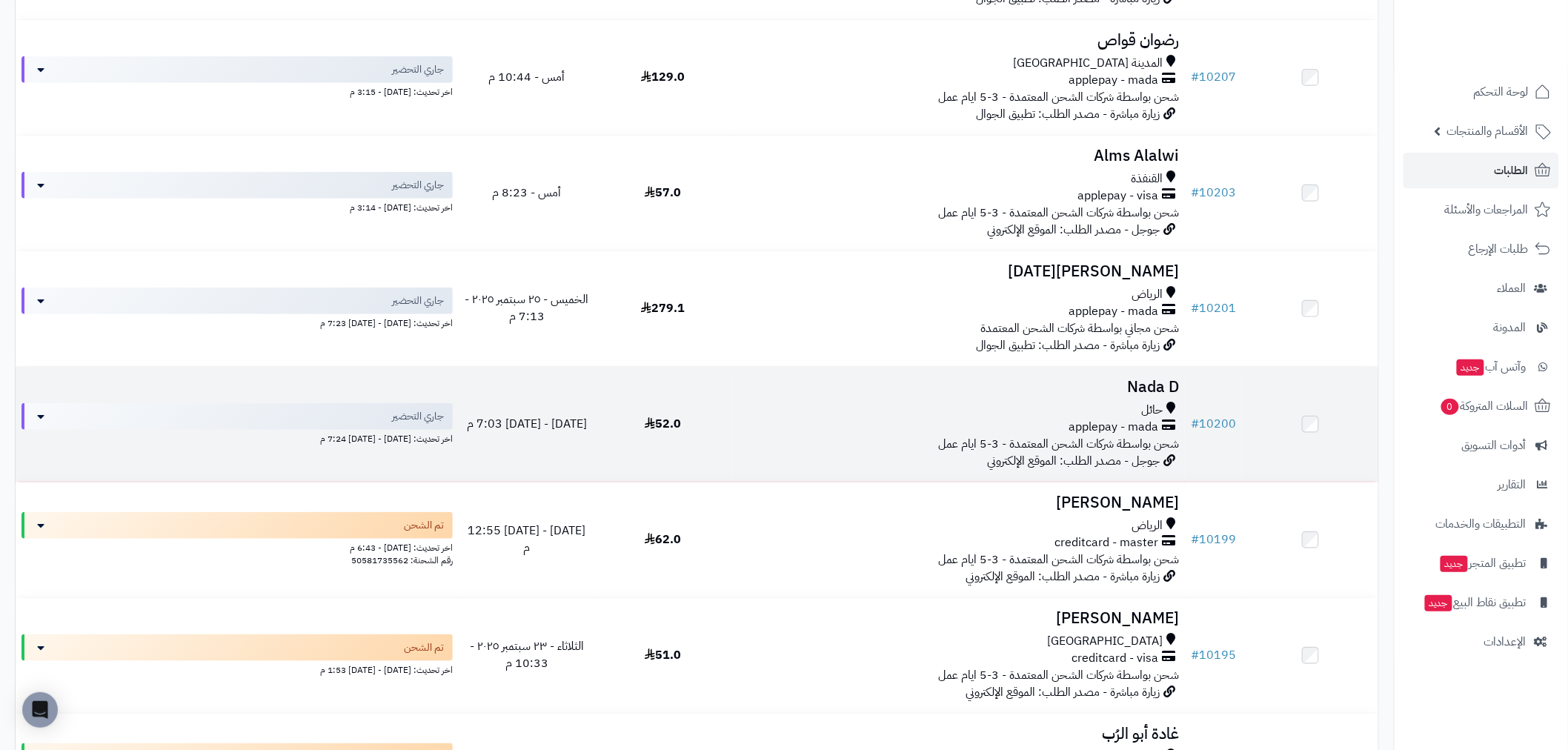
scroll to position [329, 0]
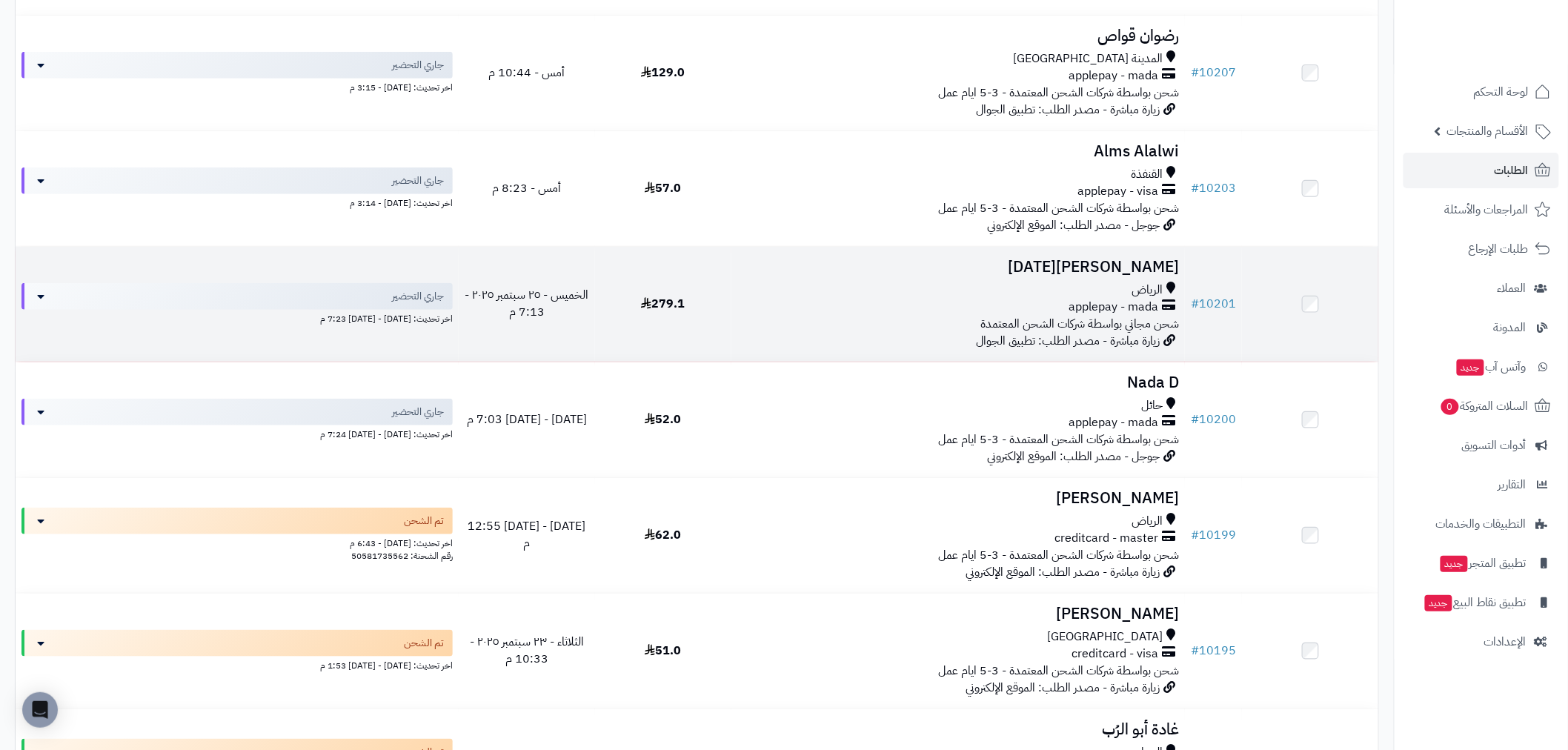
click at [939, 254] on td "ندى الخميس الرياض applepay - mada شحن مجاني بواسطة شركات الشحن المعتمدة زيارة م…" at bounding box center [958, 304] width 454 height 115
click at [1215, 314] on td "# 10201" at bounding box center [1213, 304] width 57 height 115
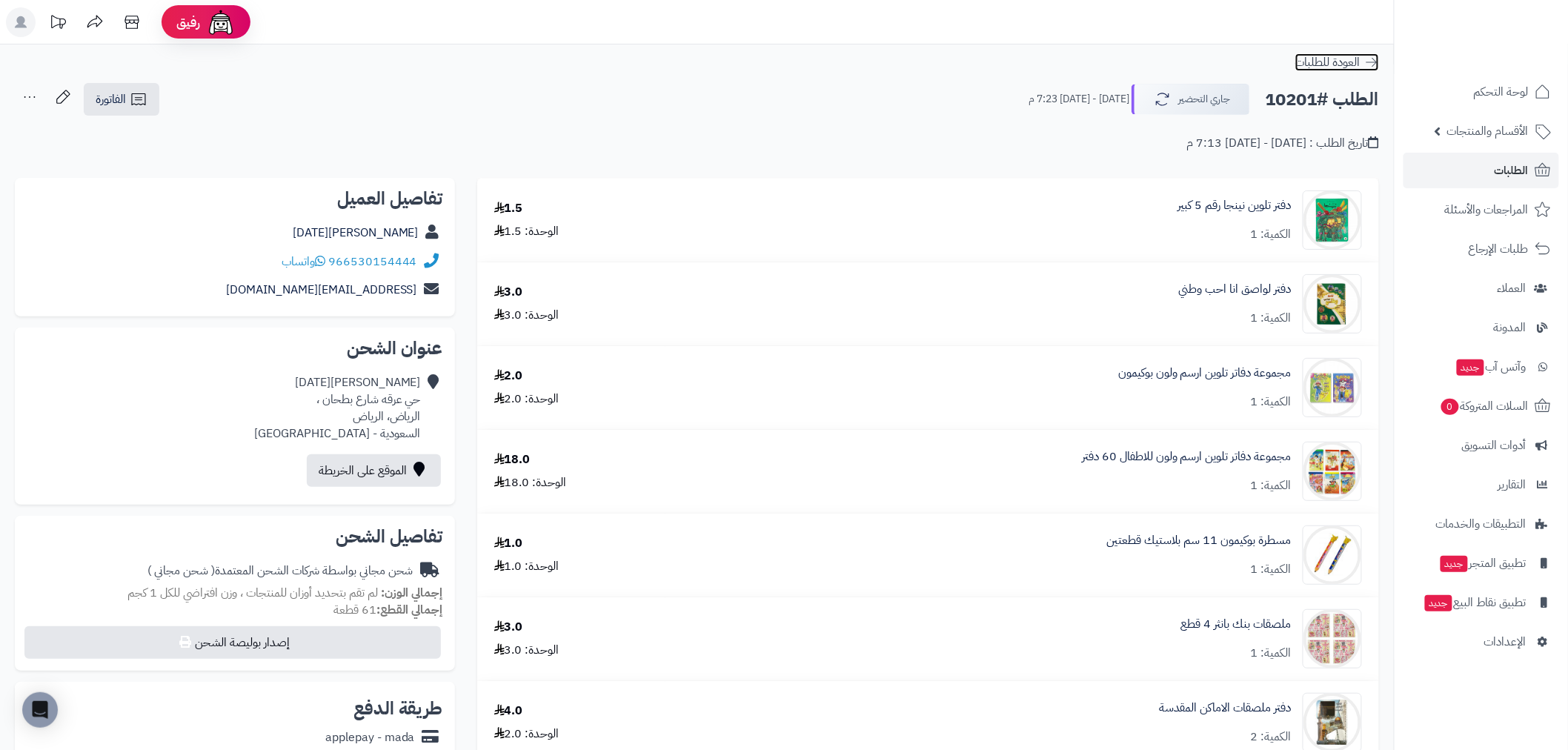
click at [1374, 67] on icon at bounding box center [1371, 62] width 15 height 15
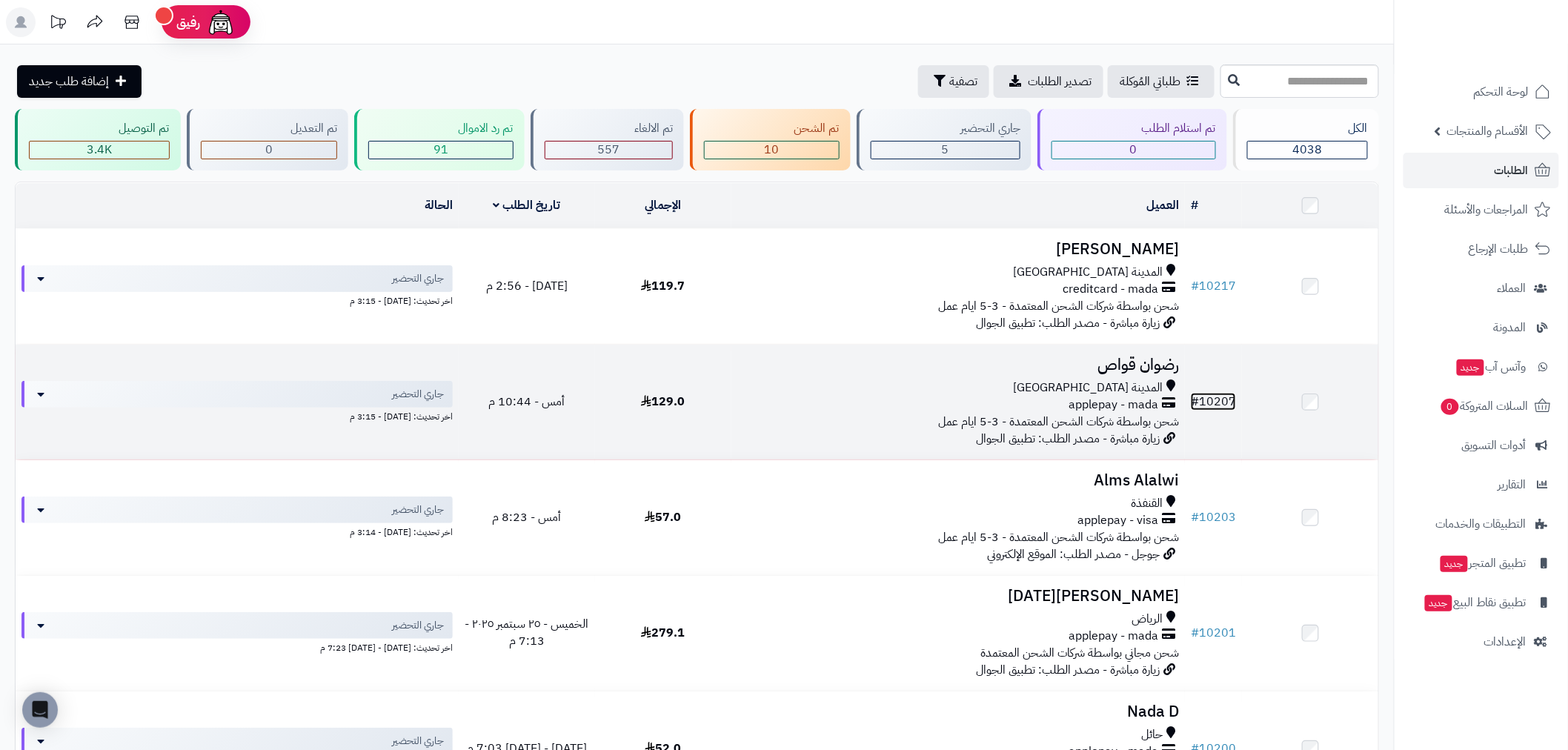
click at [1210, 403] on link "# 10207" at bounding box center [1213, 402] width 45 height 18
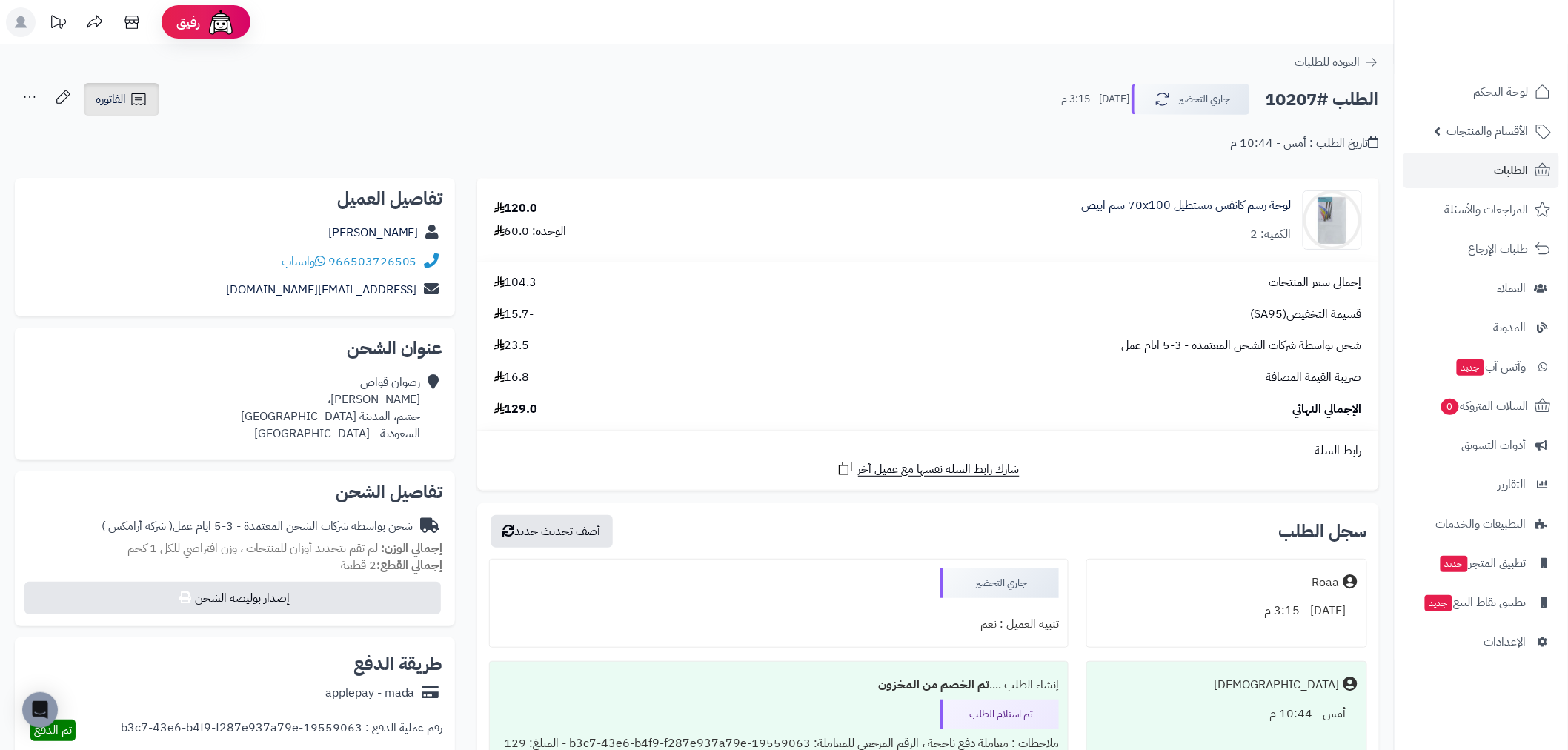
click at [97, 99] on span "الفاتورة" at bounding box center [111, 99] width 30 height 18
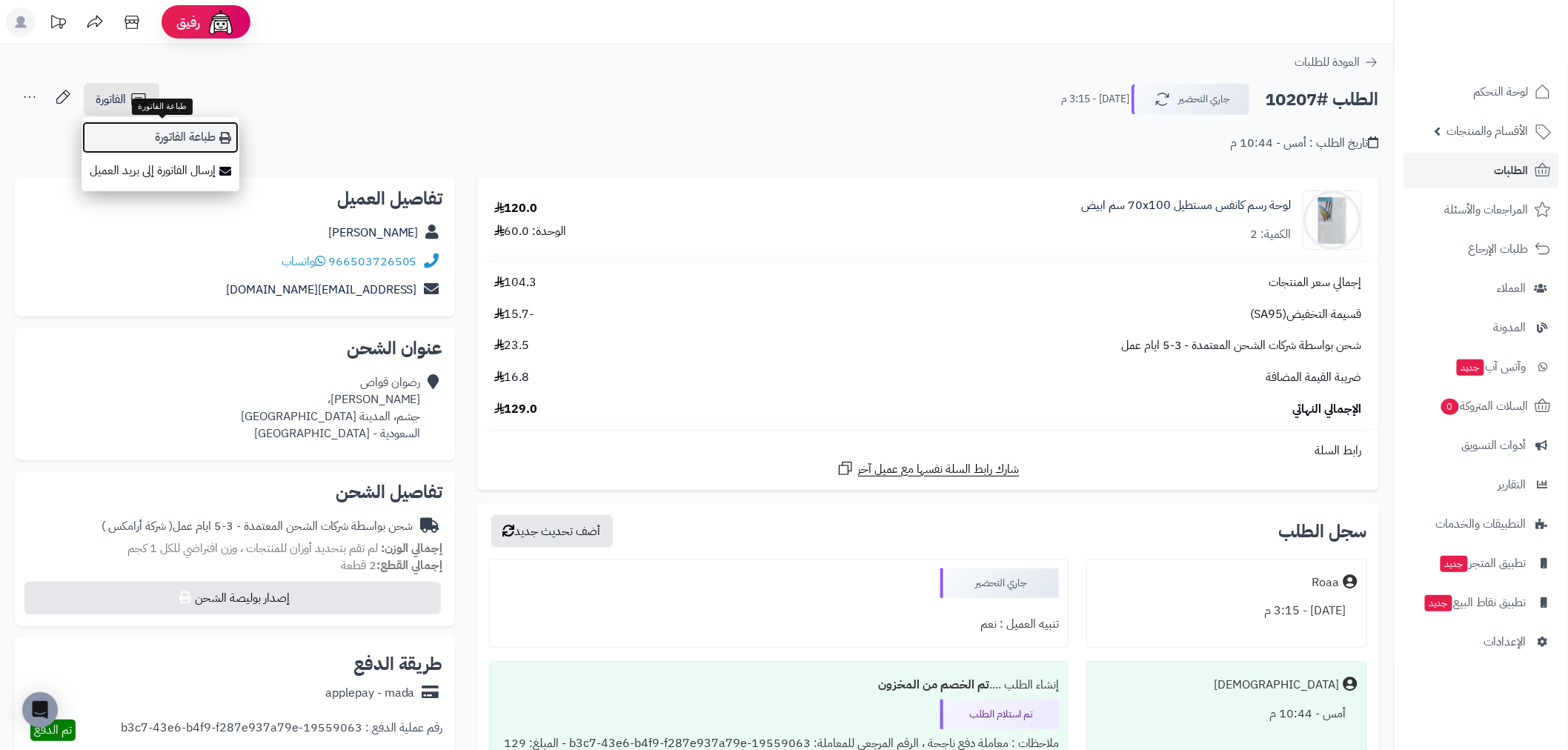
click at [190, 137] on link "طباعة الفاتورة" at bounding box center [161, 137] width 158 height 33
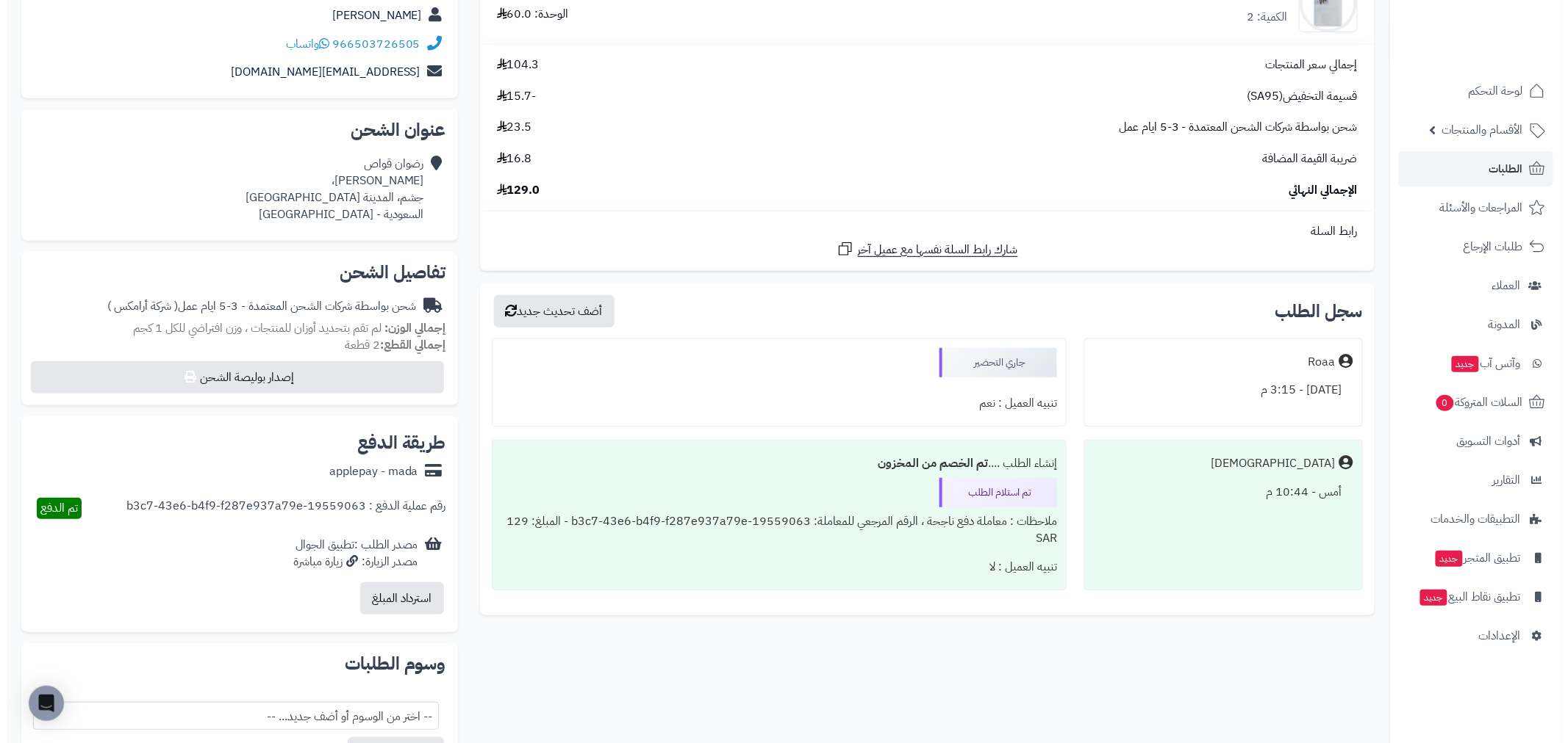
scroll to position [245, 0]
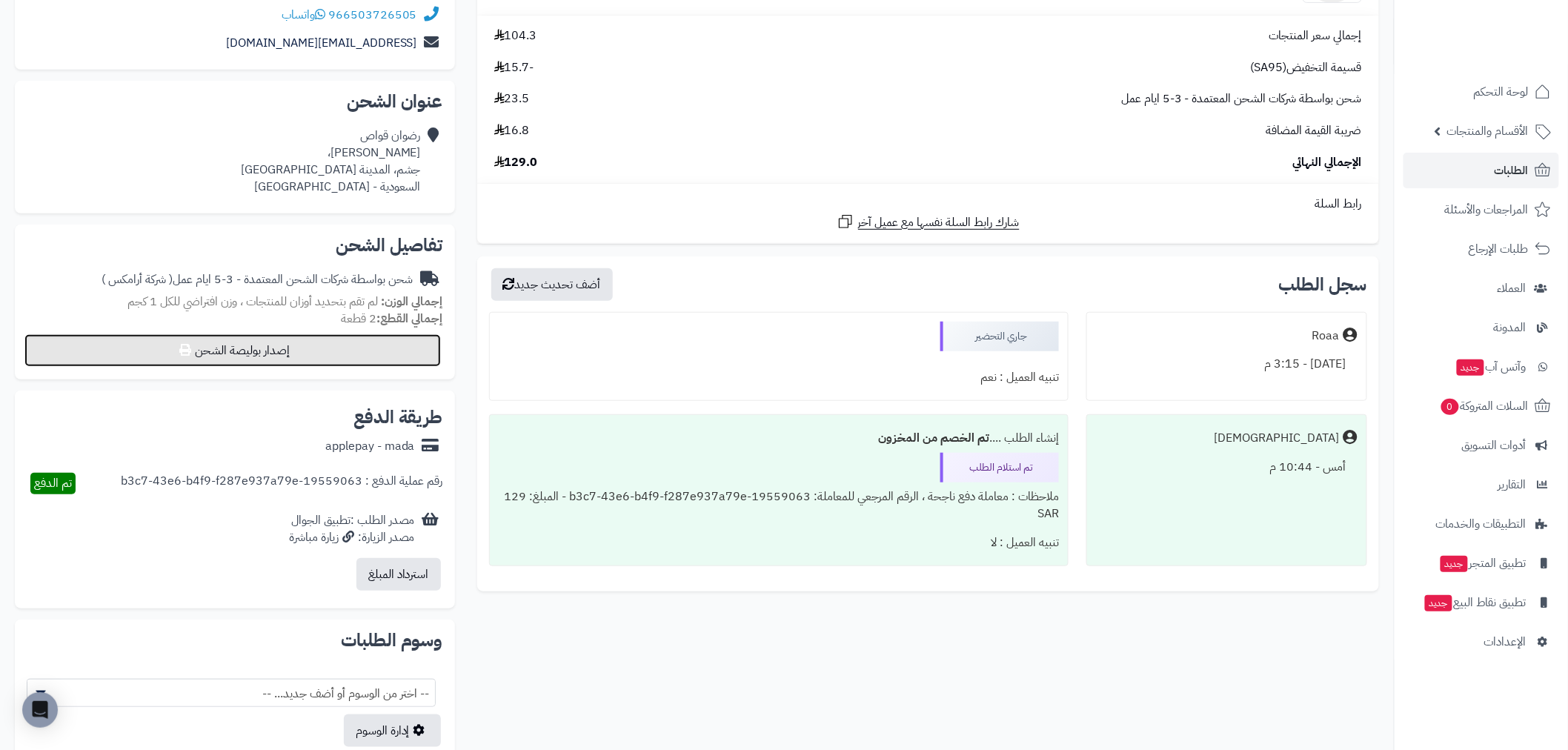
click at [245, 353] on button "إصدار بوليصة الشحن" at bounding box center [232, 350] width 417 height 33
select select "******"
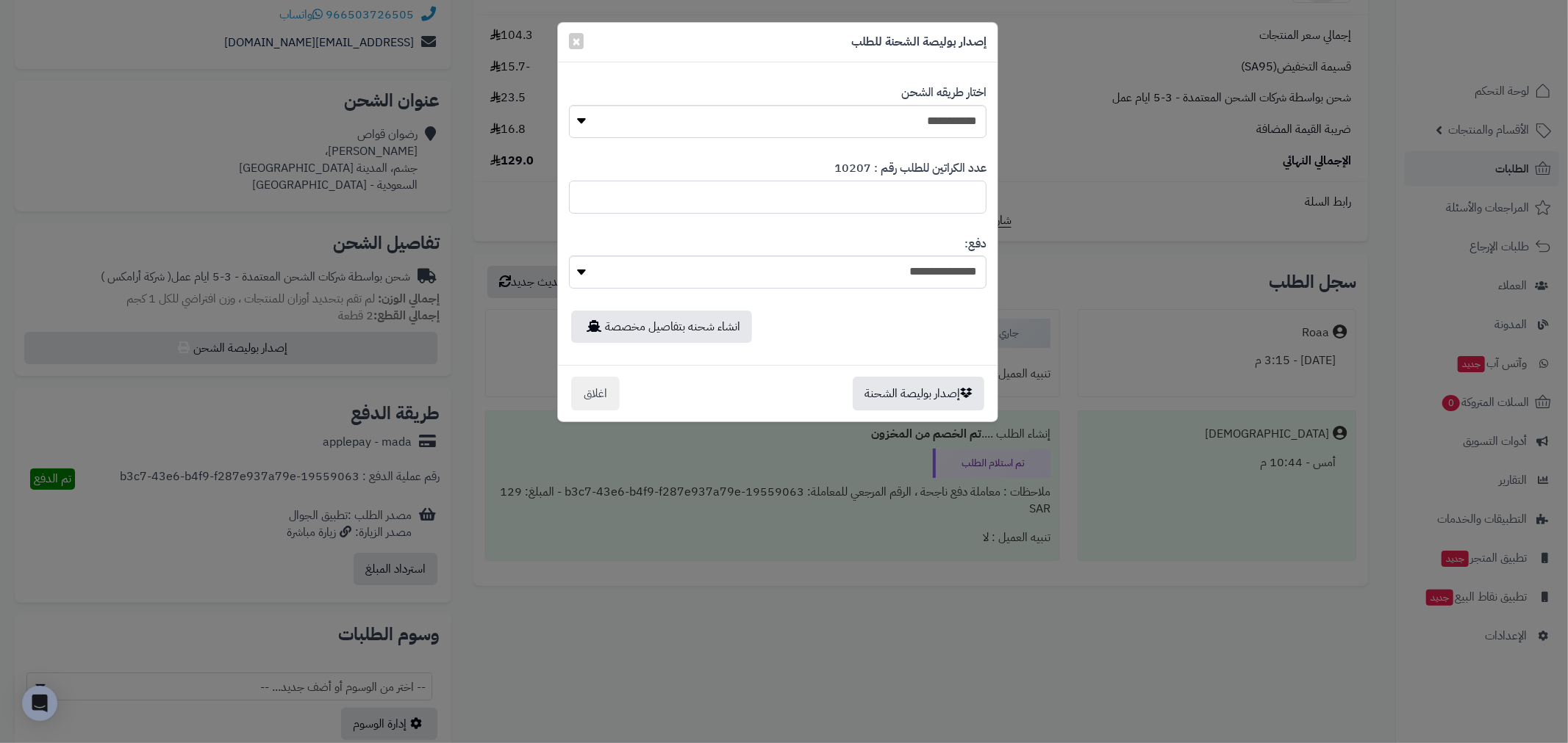
click at [789, 189] on input "*" at bounding box center [777, 196] width 417 height 33
click at [880, 385] on button "إصدار بوليصة الشحنة" at bounding box center [918, 393] width 132 height 34
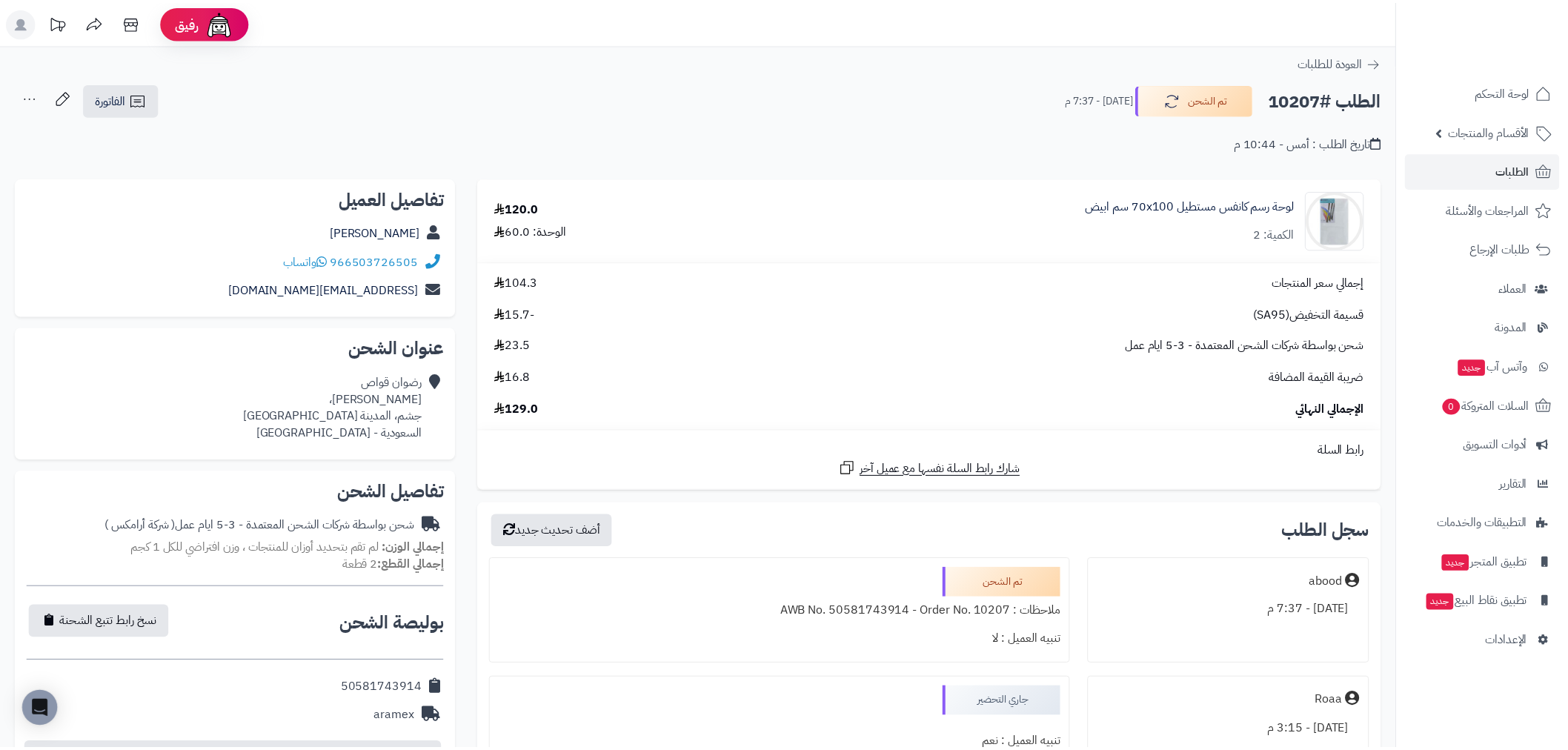
scroll to position [247, 0]
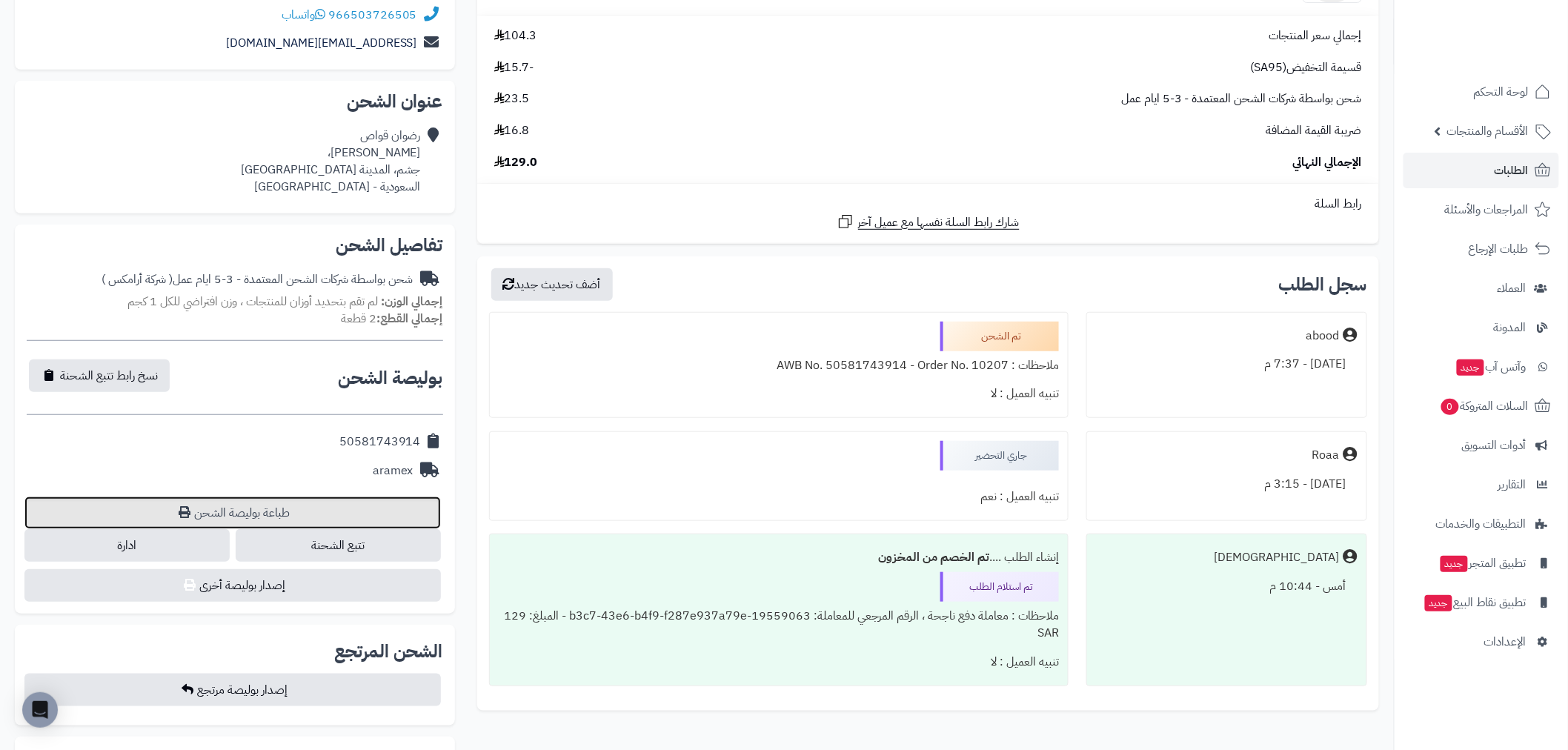
click at [293, 506] on link "طباعة بوليصة الشحن" at bounding box center [232, 513] width 417 height 33
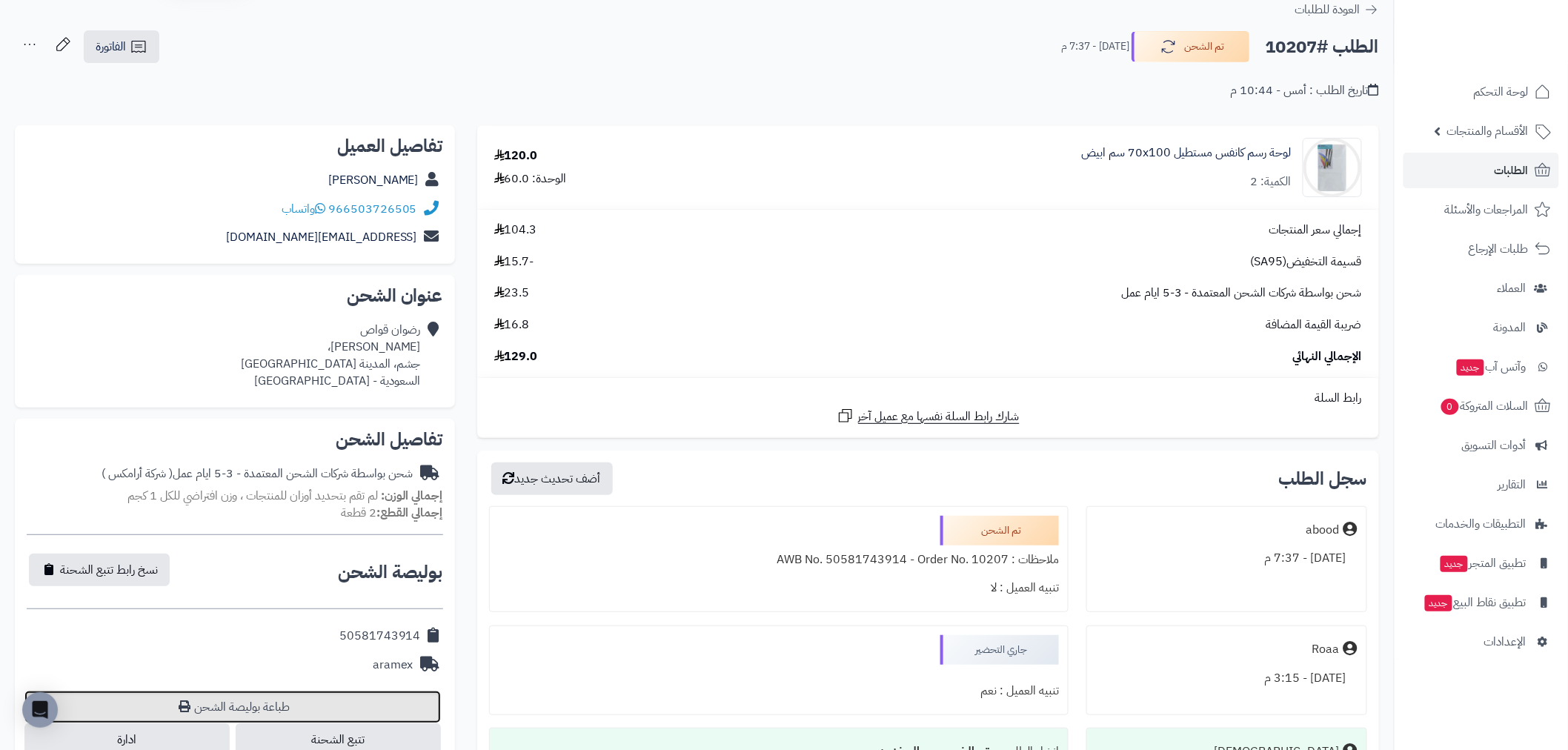
scroll to position [0, 0]
